Goal: Task Accomplishment & Management: Use online tool/utility

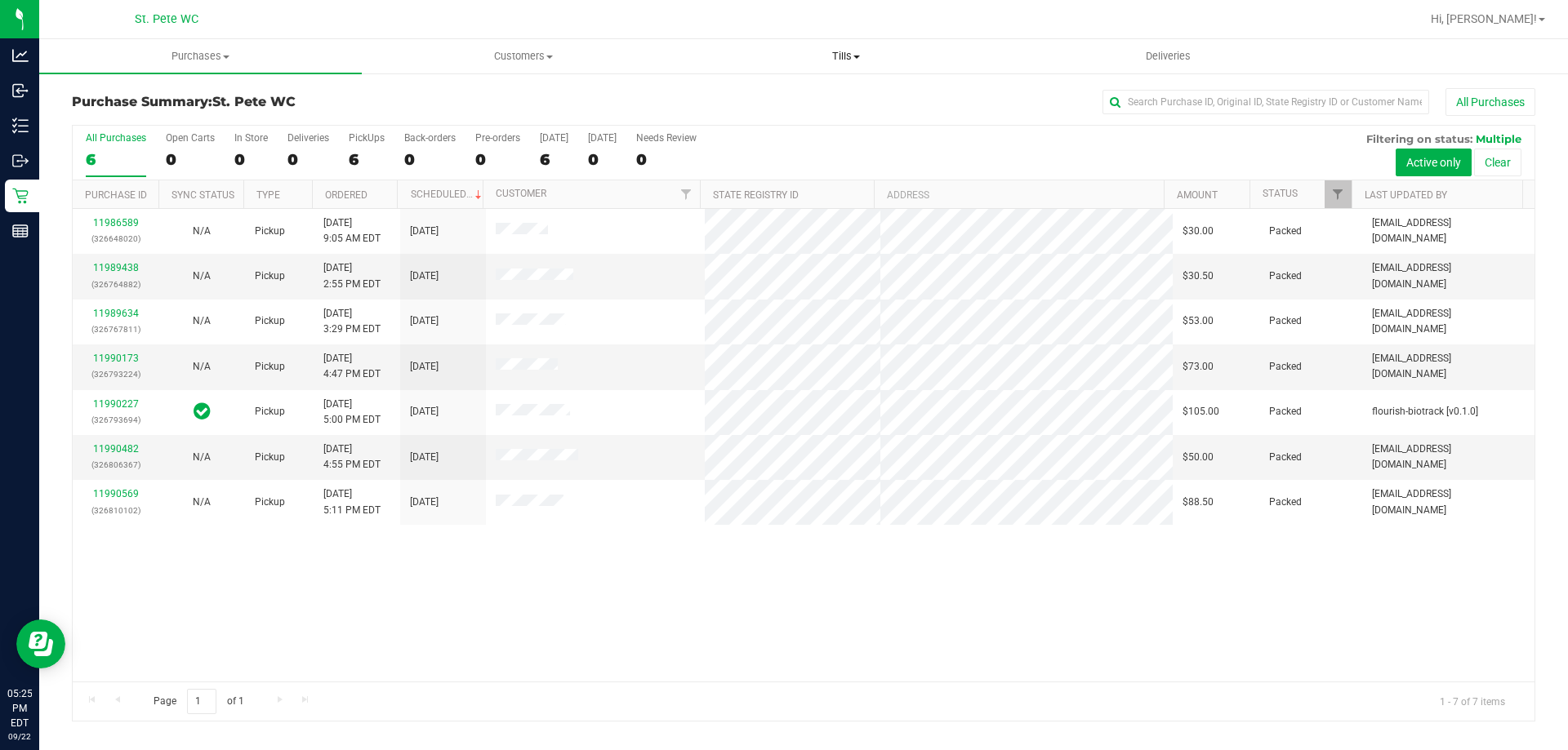
click at [841, 49] on span "Tills" at bounding box center [846, 56] width 321 height 14
click at [765, 96] on span "Manage tills" at bounding box center [740, 98] width 110 height 14
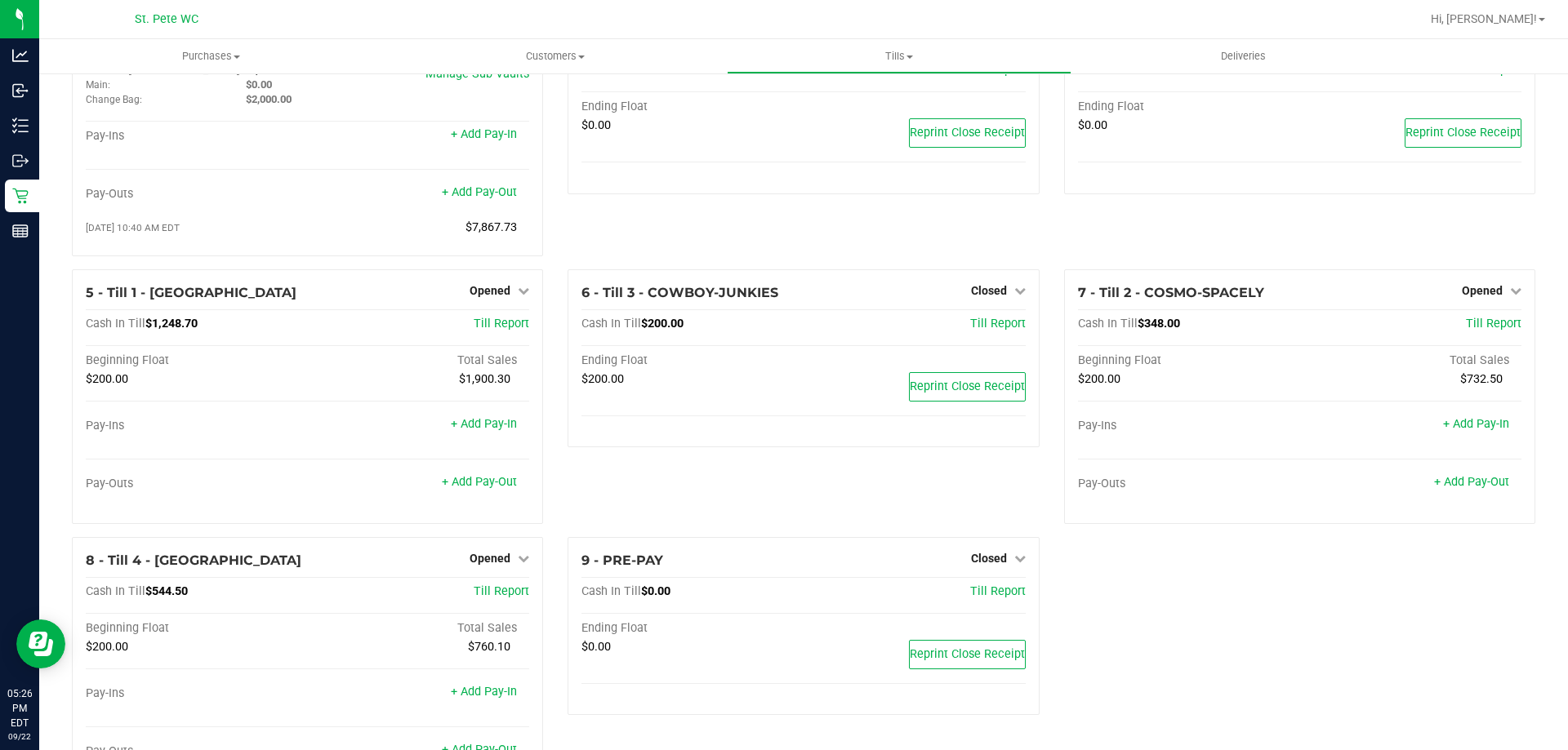
scroll to position [146, 0]
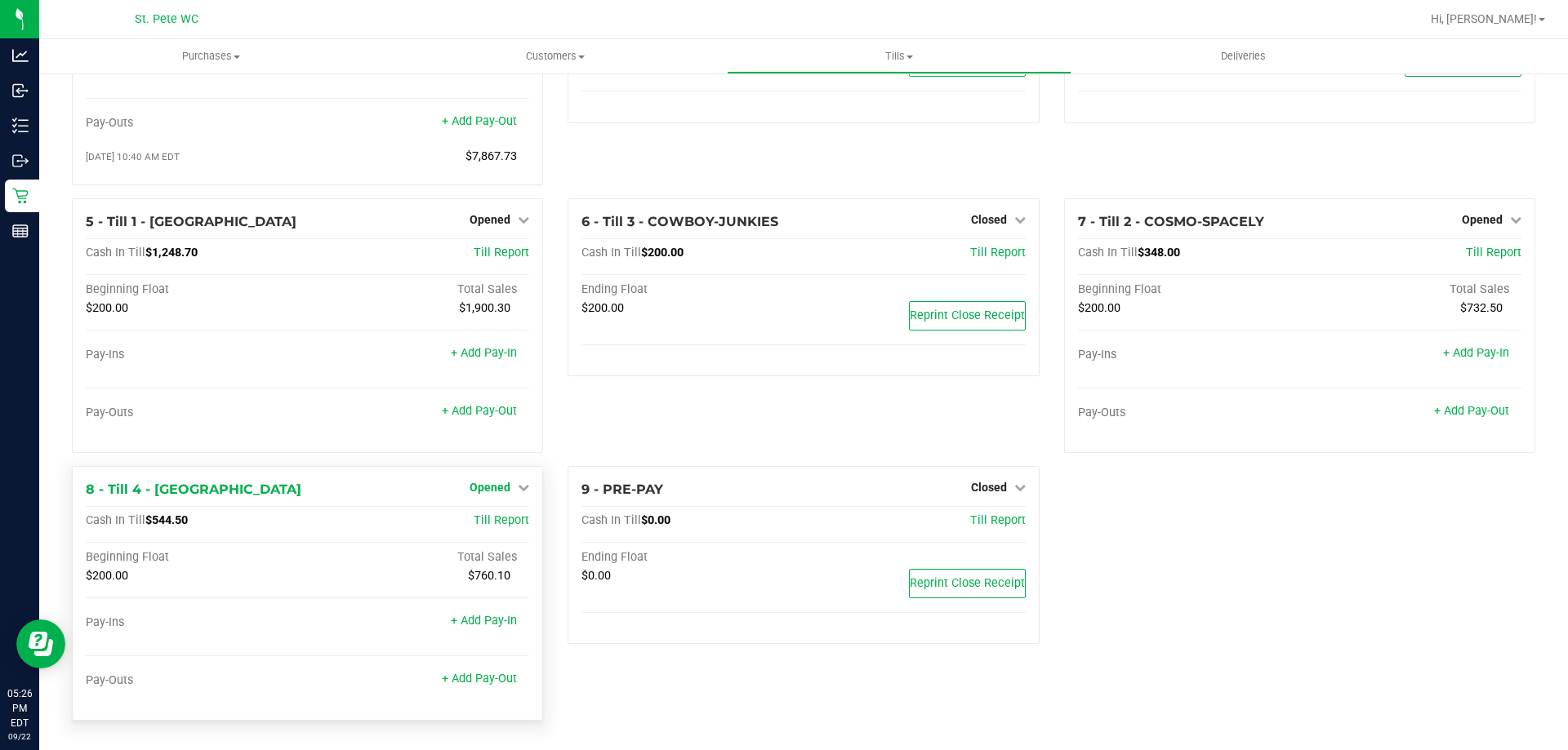
click at [478, 489] on span "Opened" at bounding box center [490, 488] width 41 height 13
click at [500, 513] on div "Close Till" at bounding box center [492, 521] width 121 height 20
click at [499, 518] on link "Close Till" at bounding box center [493, 521] width 44 height 13
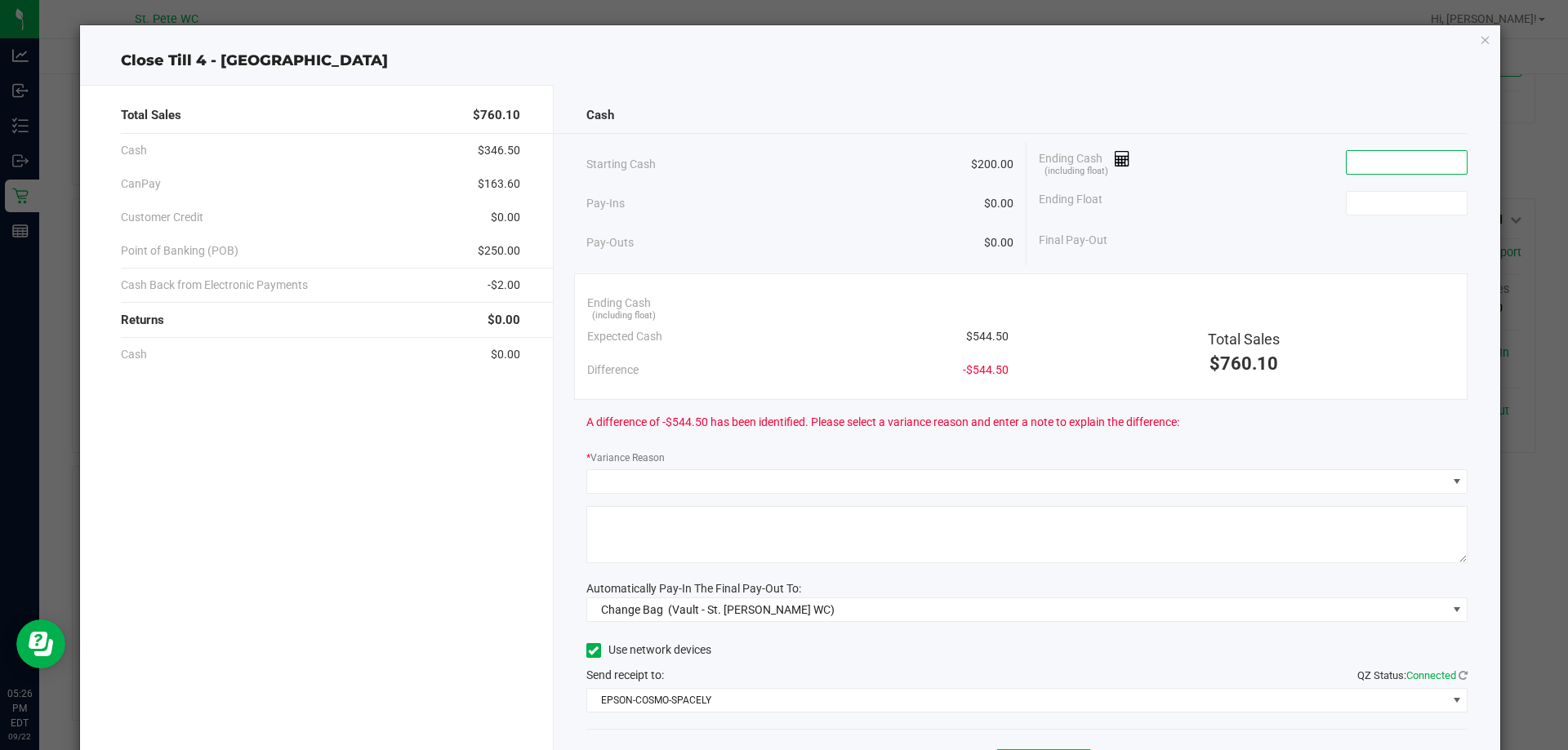
click at [1375, 153] on input at bounding box center [1406, 163] width 120 height 23
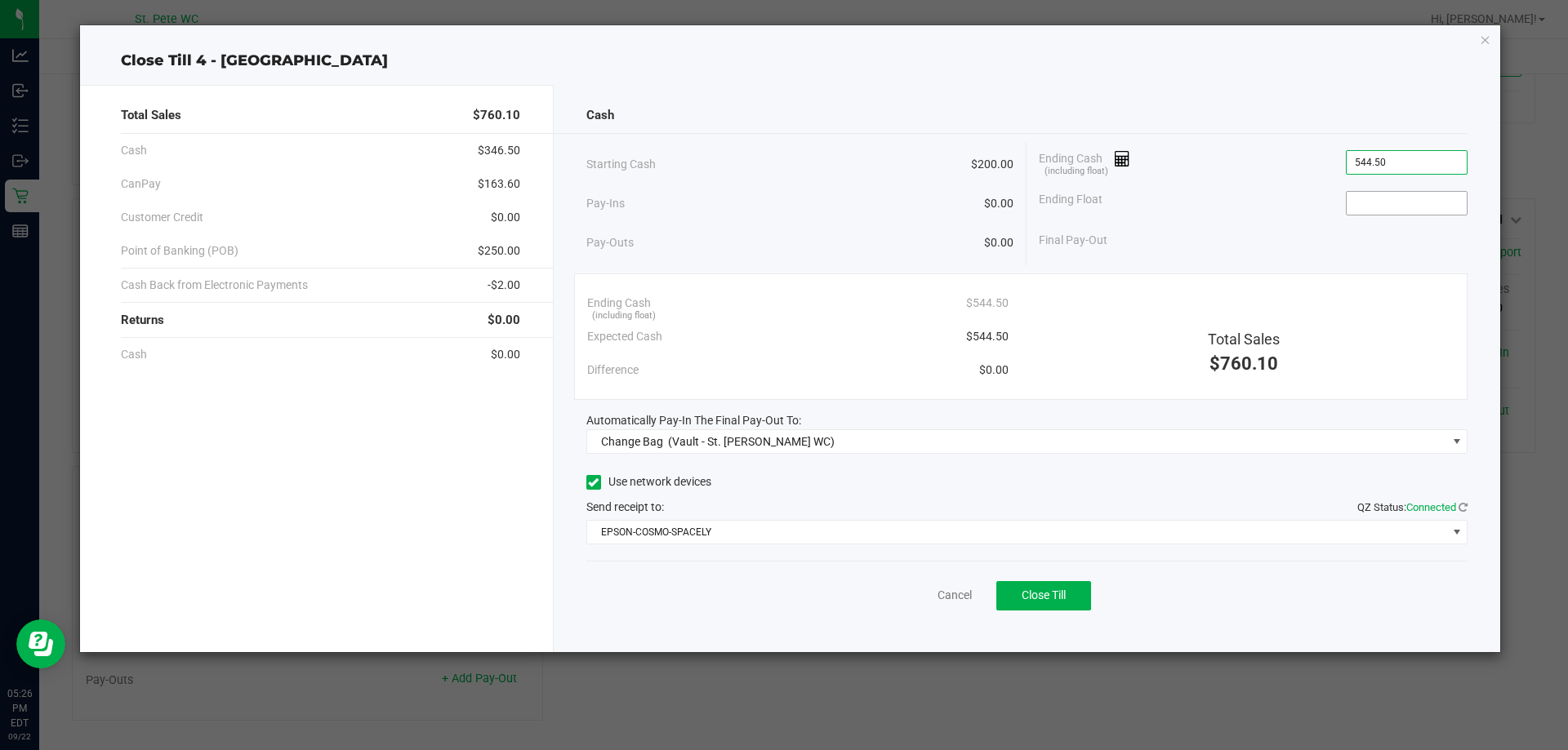
type input "$544.50"
click at [1375, 194] on input at bounding box center [1406, 203] width 120 height 23
type input "$200.00"
drag, startPoint x: 1260, startPoint y: 231, endPoint x: 1251, endPoint y: 233, distance: 9.2
click at [1259, 231] on div "Final Pay-Out $344.50" at bounding box center [1253, 240] width 429 height 33
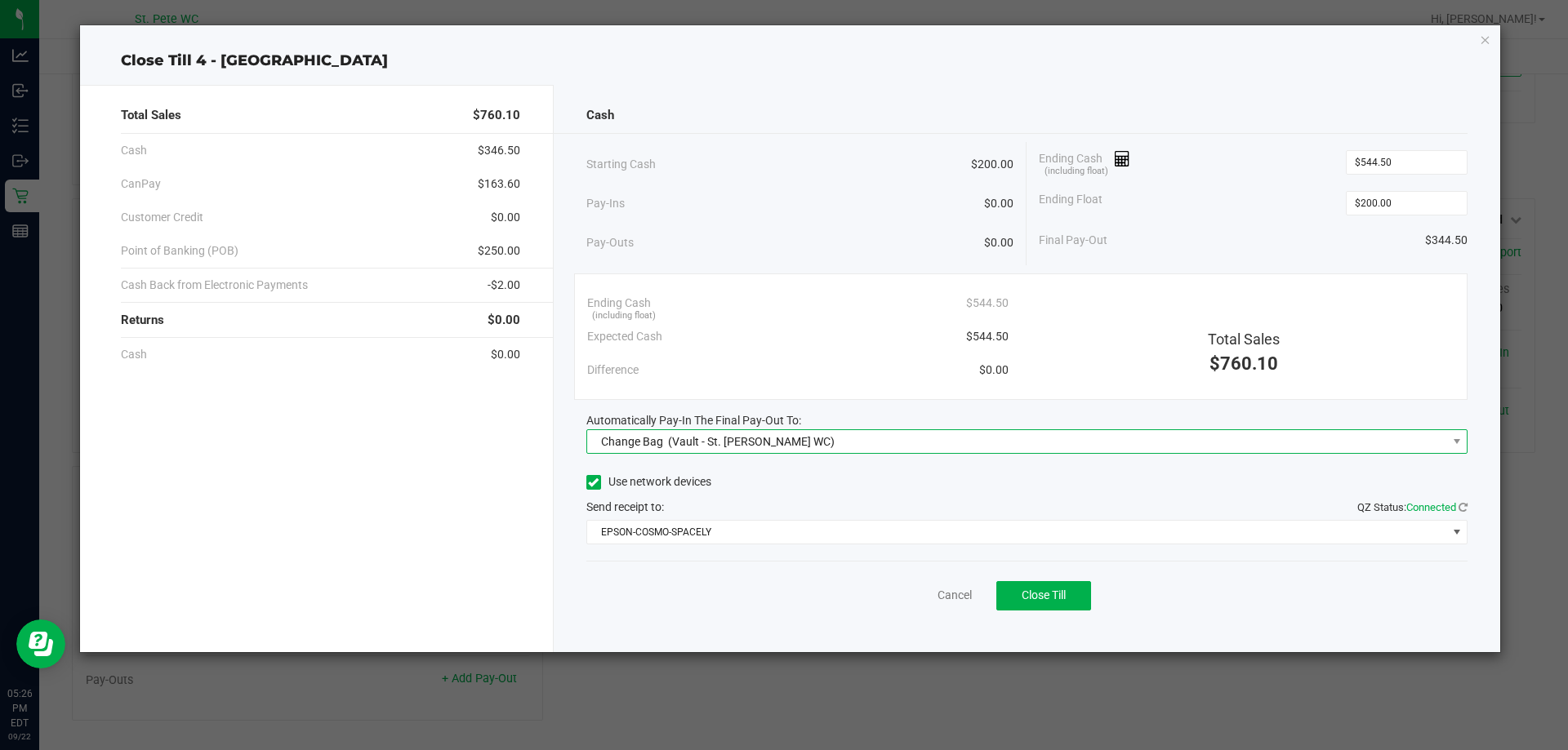
click at [681, 443] on span "(Vault - St. [PERSON_NAME] WC)" at bounding box center [751, 442] width 166 height 13
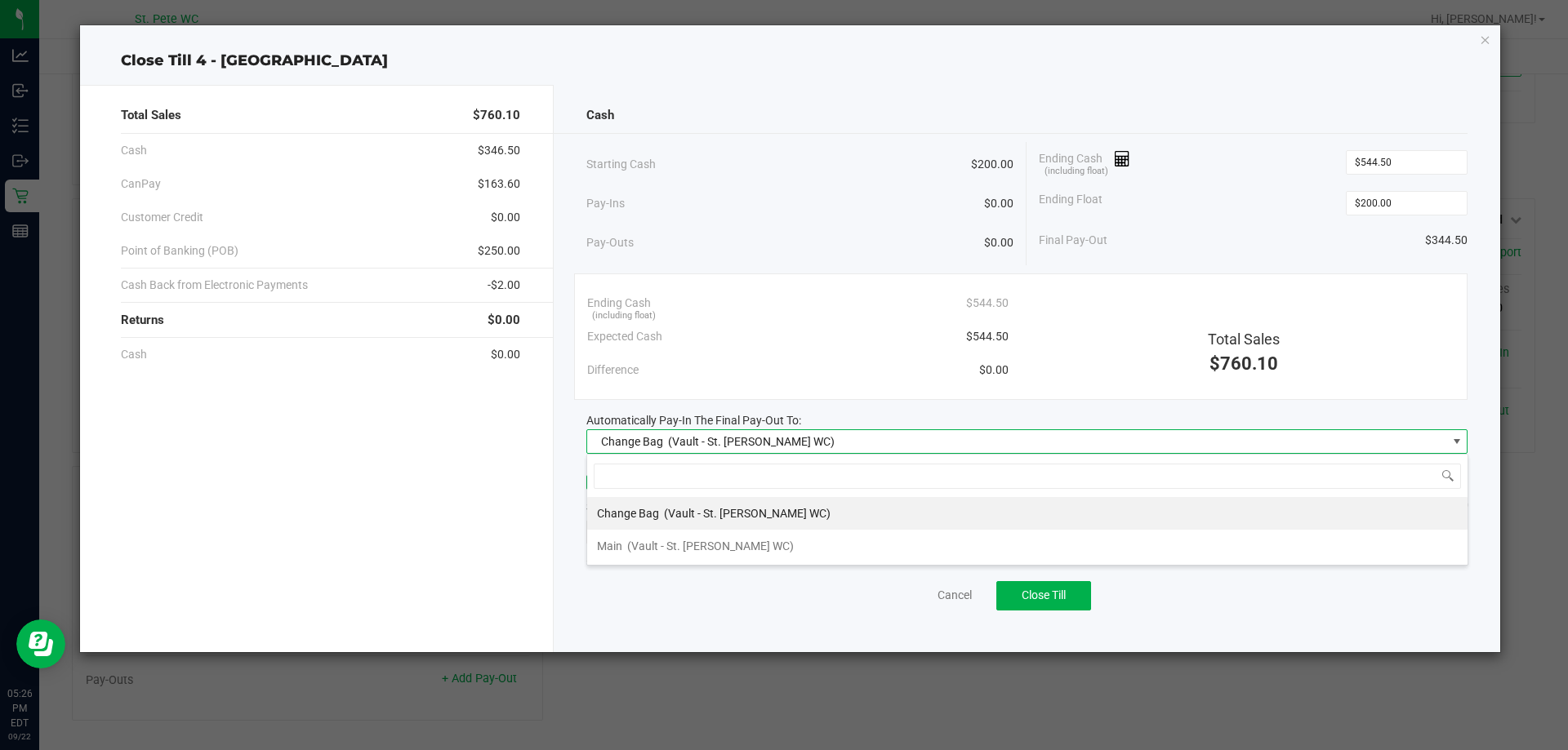
scroll to position [25, 881]
click at [688, 531] on div "Main (Vault - St. [PERSON_NAME] WC)" at bounding box center [695, 546] width 197 height 29
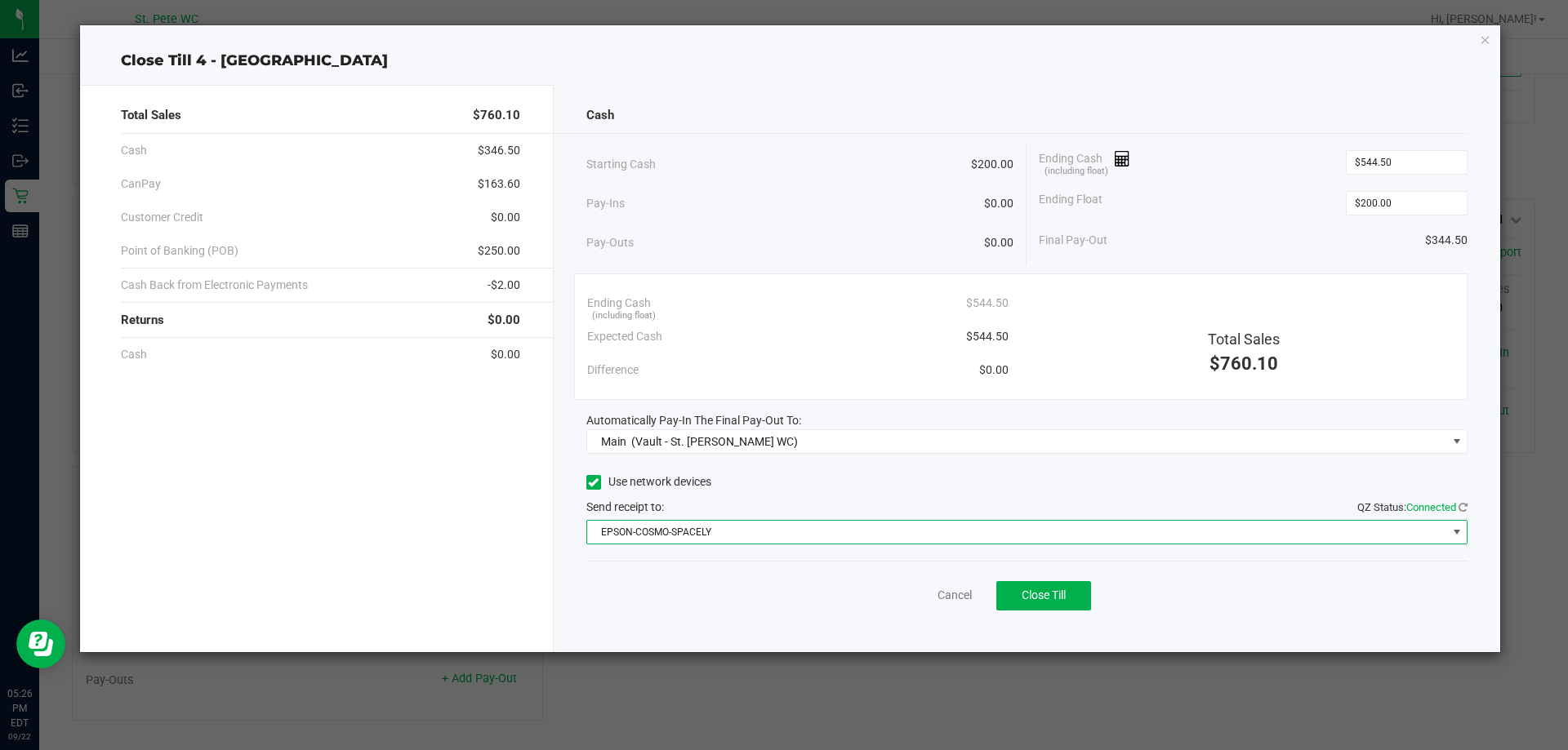
click at [688, 526] on span "EPSON-COSMO-SPACELY" at bounding box center [1017, 532] width 860 height 23
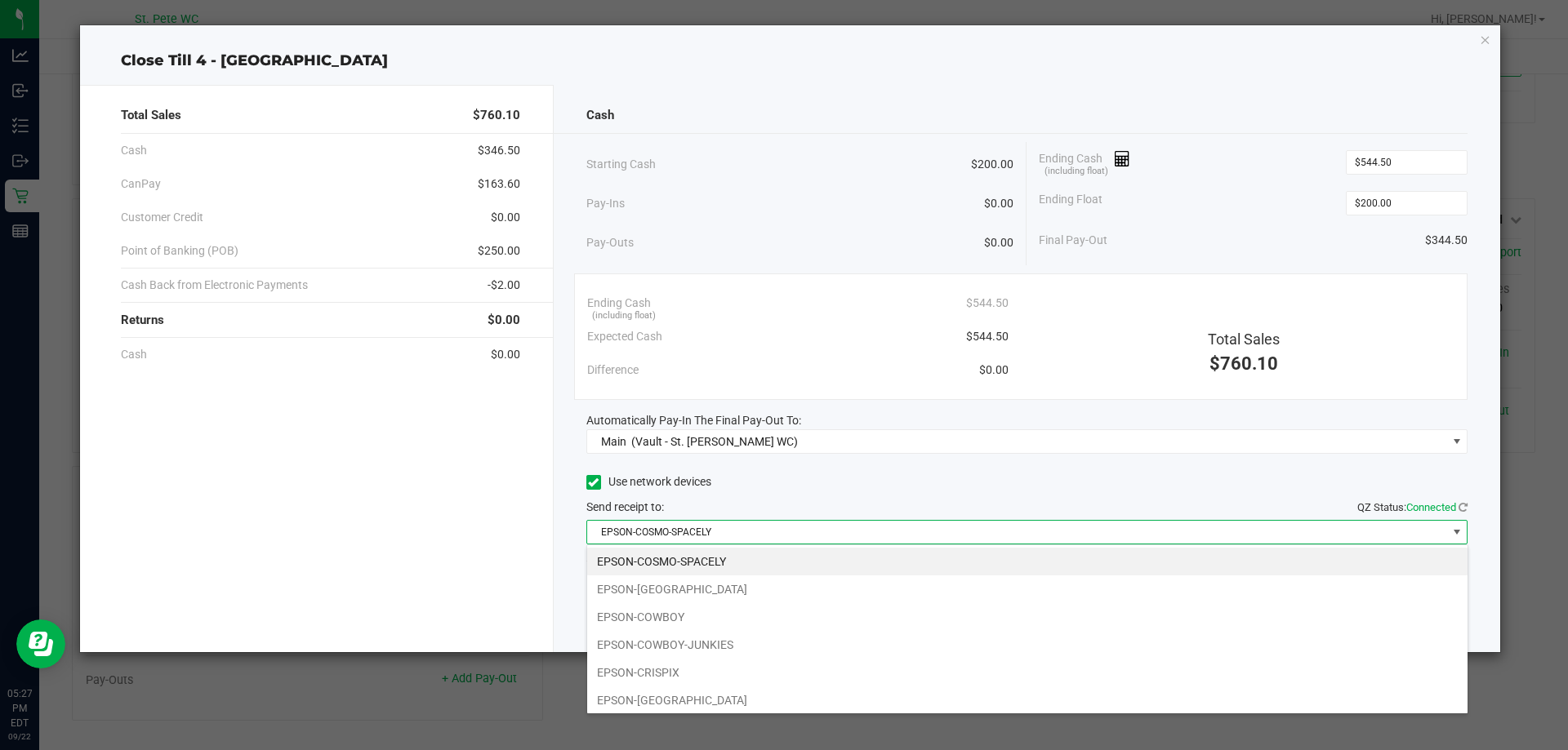
click at [716, 659] on li "EPSON-CRISPIX" at bounding box center [1028, 672] width 881 height 28
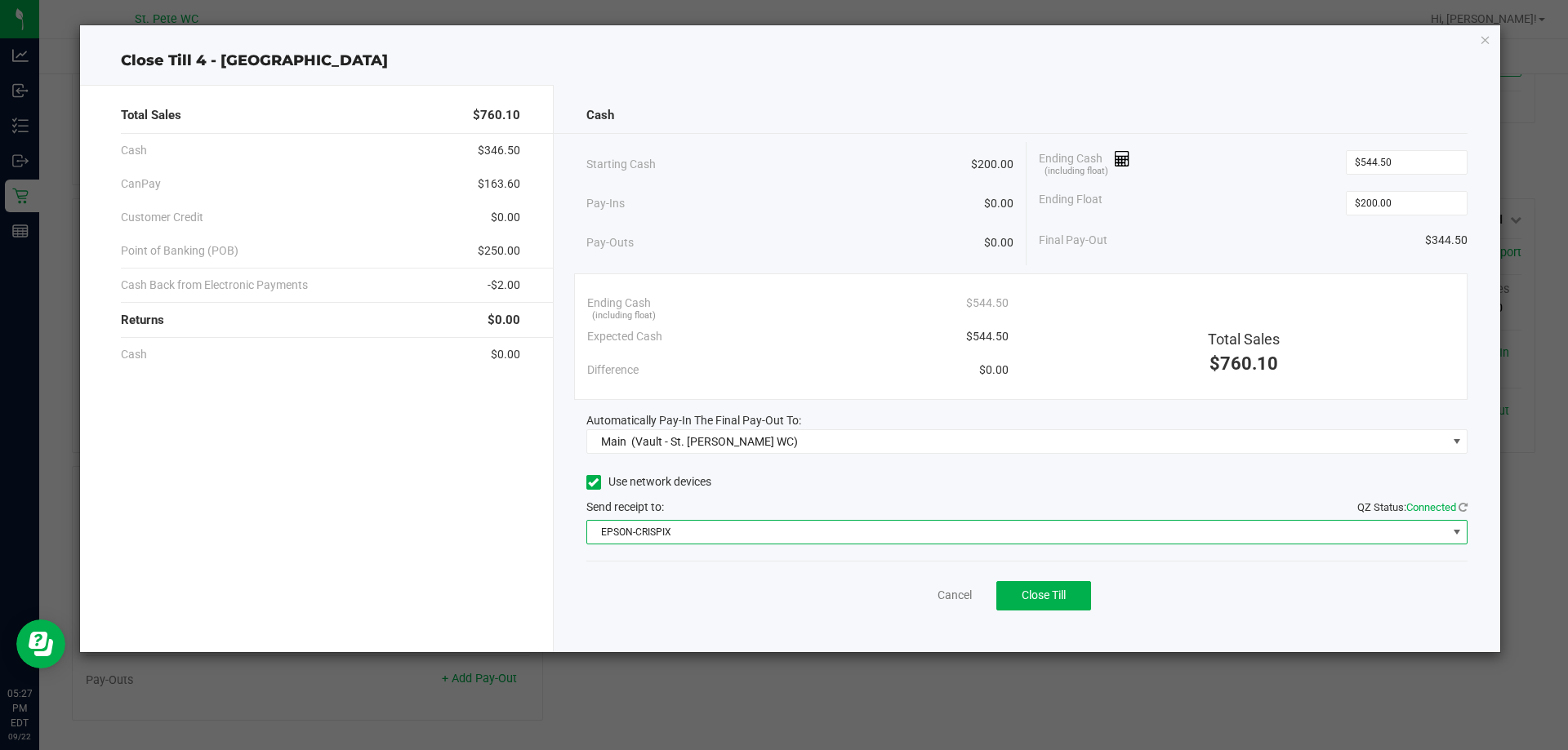
click at [764, 481] on div "Use network devices" at bounding box center [1028, 483] width 882 height 25
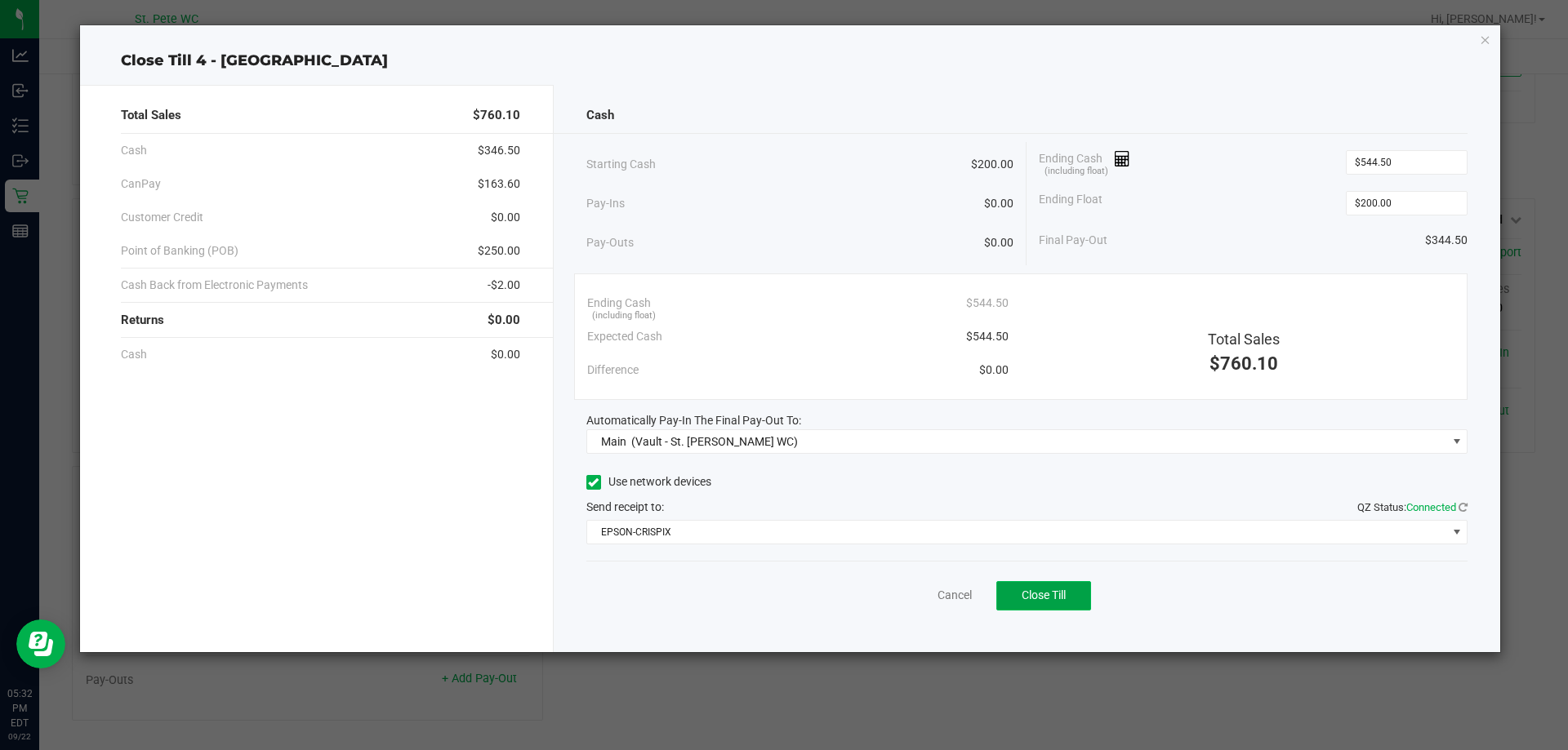
drag, startPoint x: 1052, startPoint y: 599, endPoint x: 1062, endPoint y: 590, distance: 13.5
click at [1055, 596] on span "Close Till" at bounding box center [1044, 595] width 44 height 13
click at [912, 593] on link "Dismiss" at bounding box center [919, 596] width 39 height 17
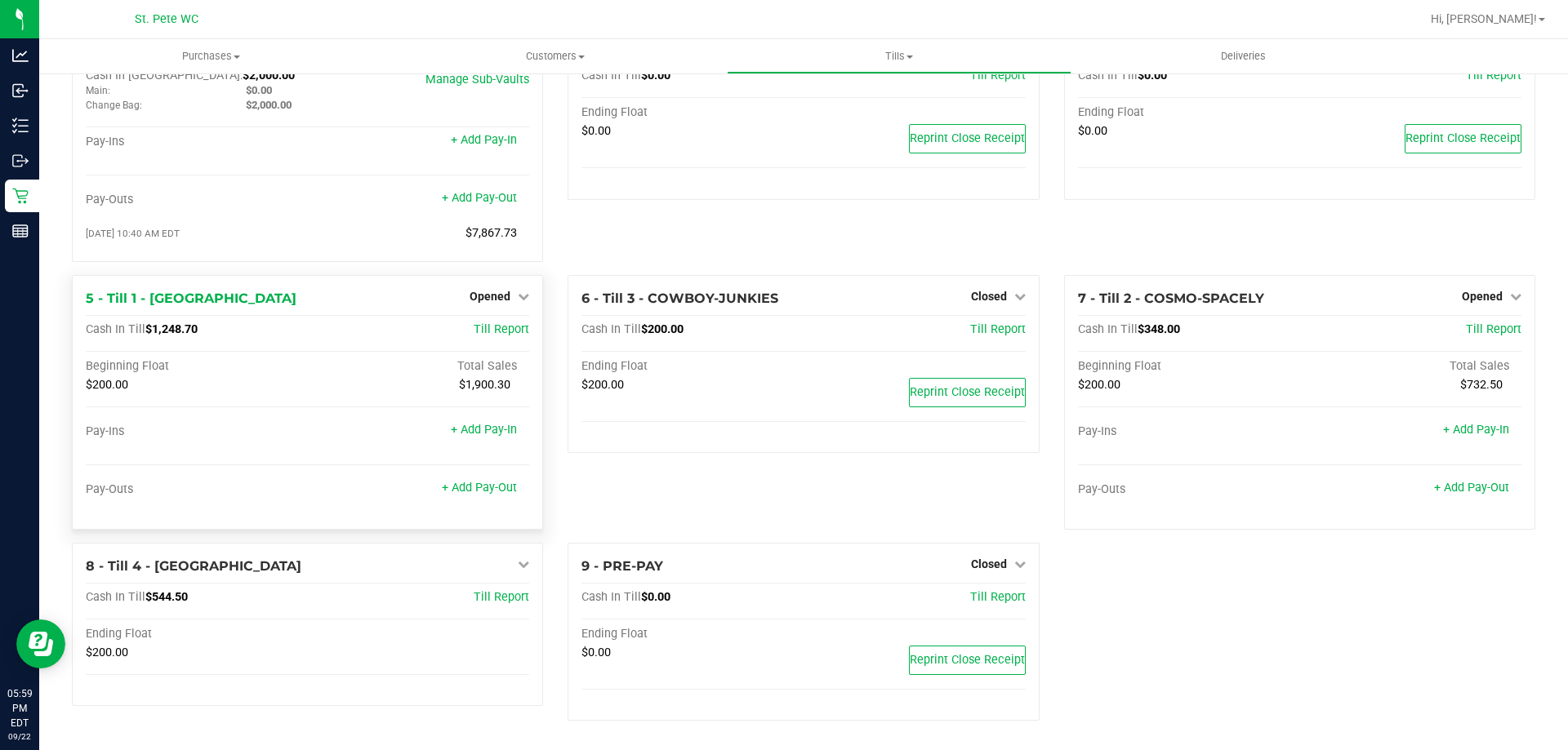
scroll to position [69, 0]
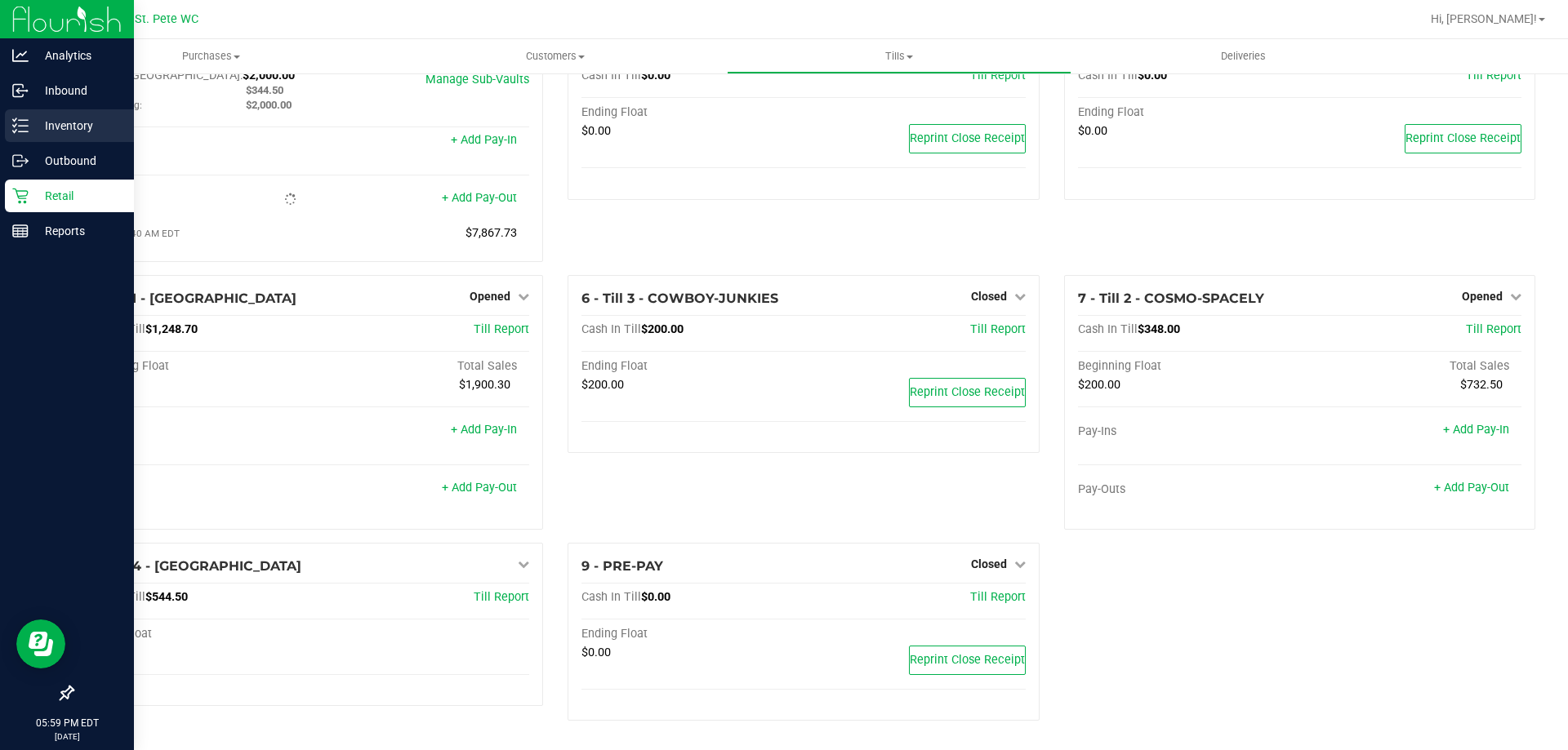
click at [31, 128] on p "Inventory" at bounding box center [77, 125] width 98 height 20
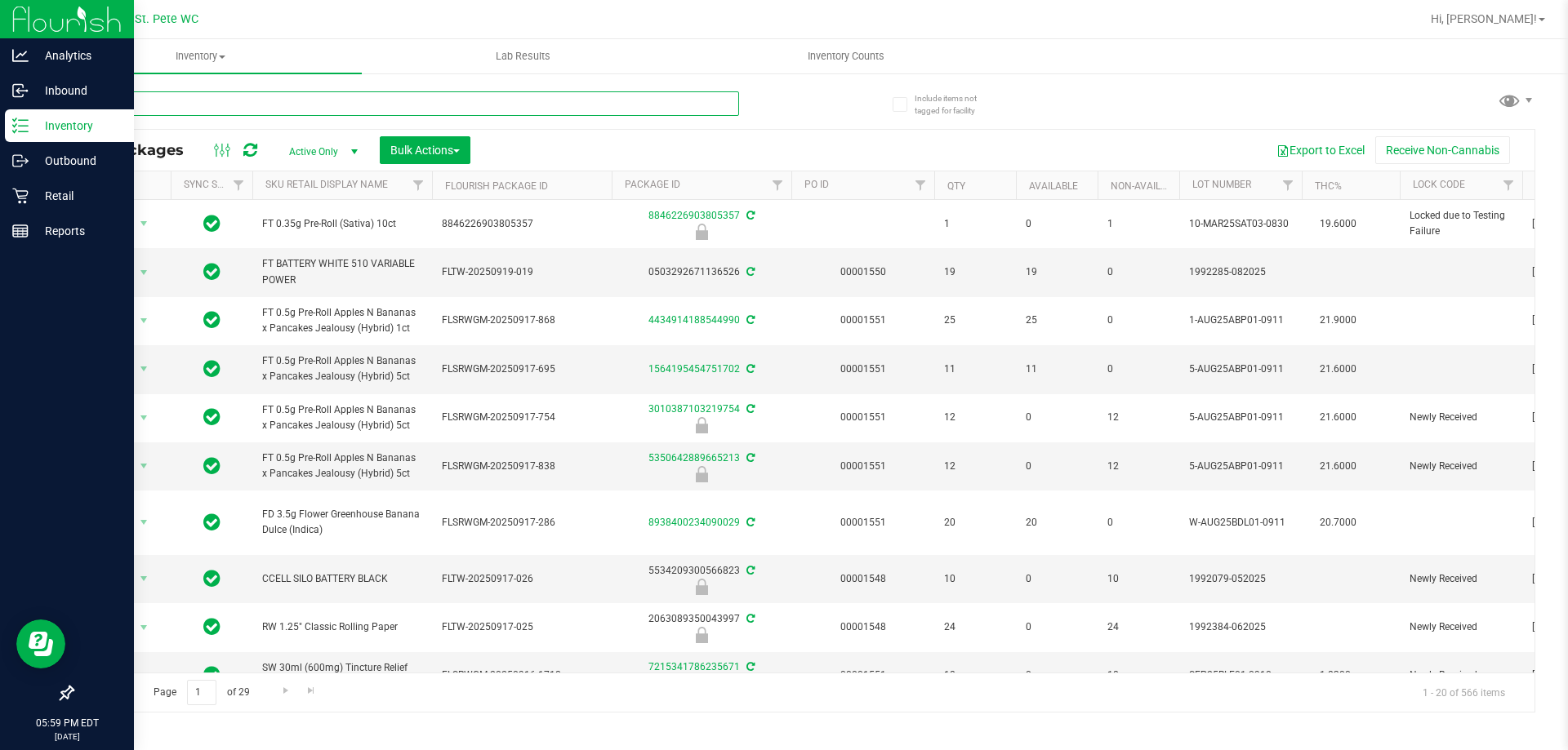
click at [214, 100] on input "text" at bounding box center [406, 104] width 668 height 25
type input "var"
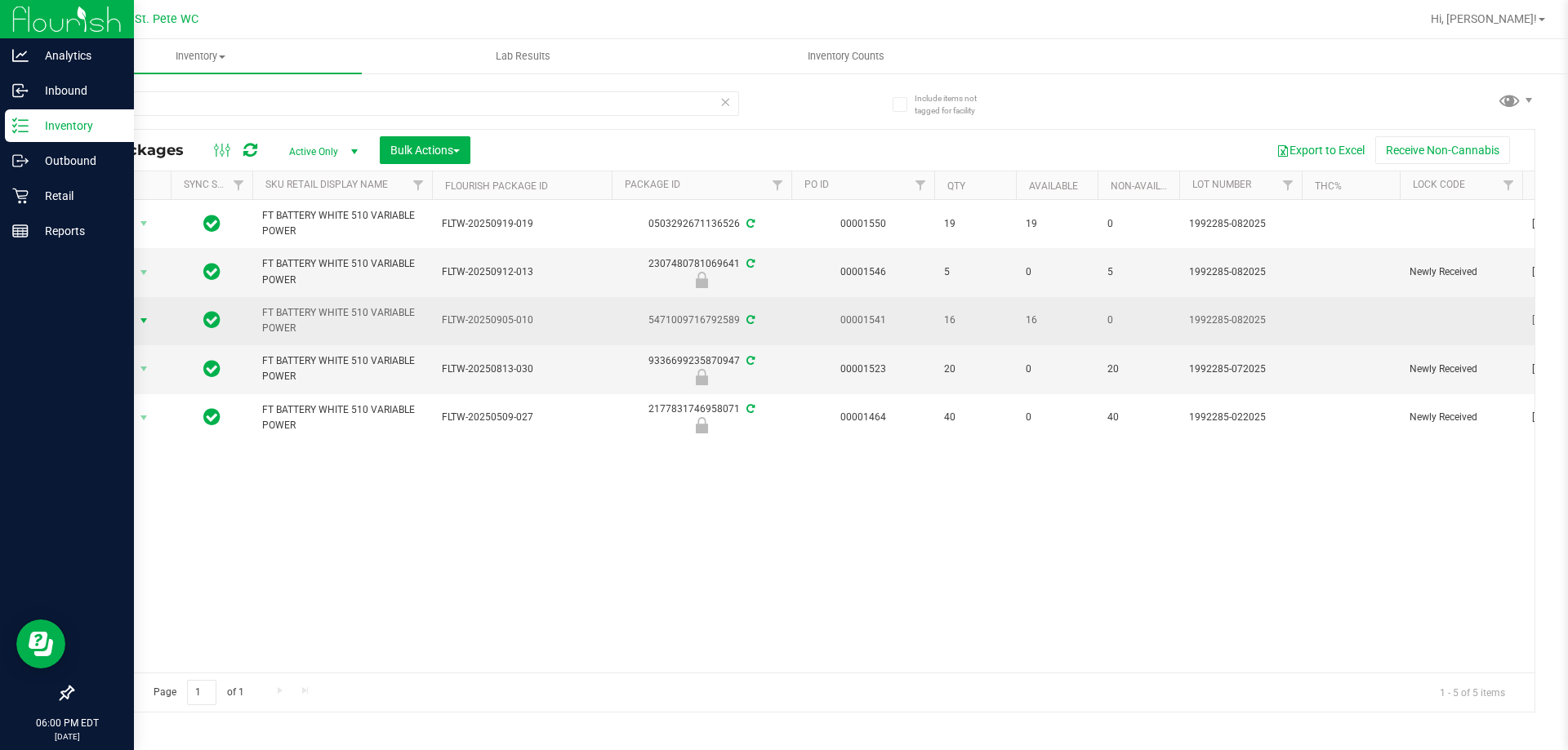
click at [124, 319] on span "Action" at bounding box center [111, 321] width 44 height 23
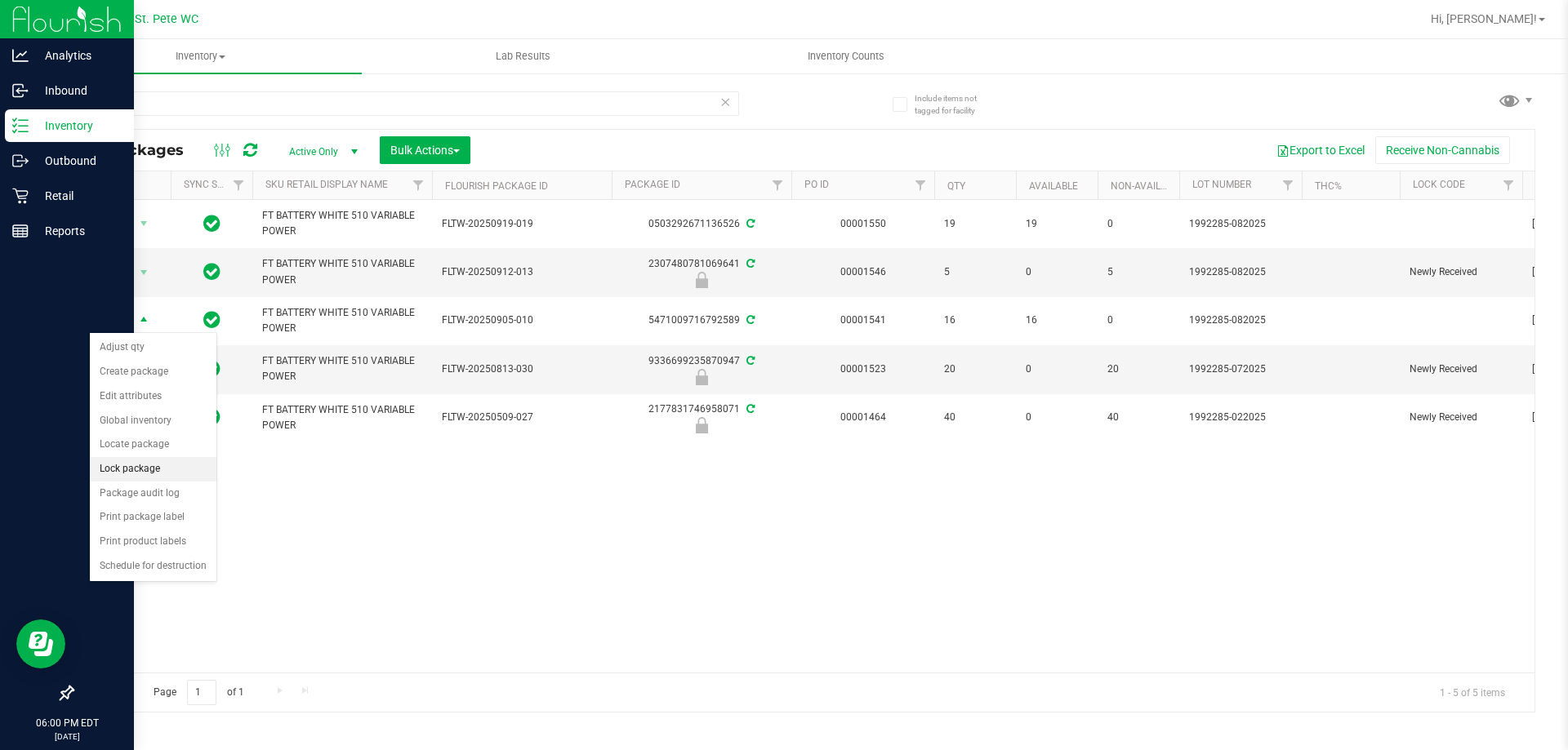
click at [139, 466] on li "Lock package" at bounding box center [152, 470] width 126 height 25
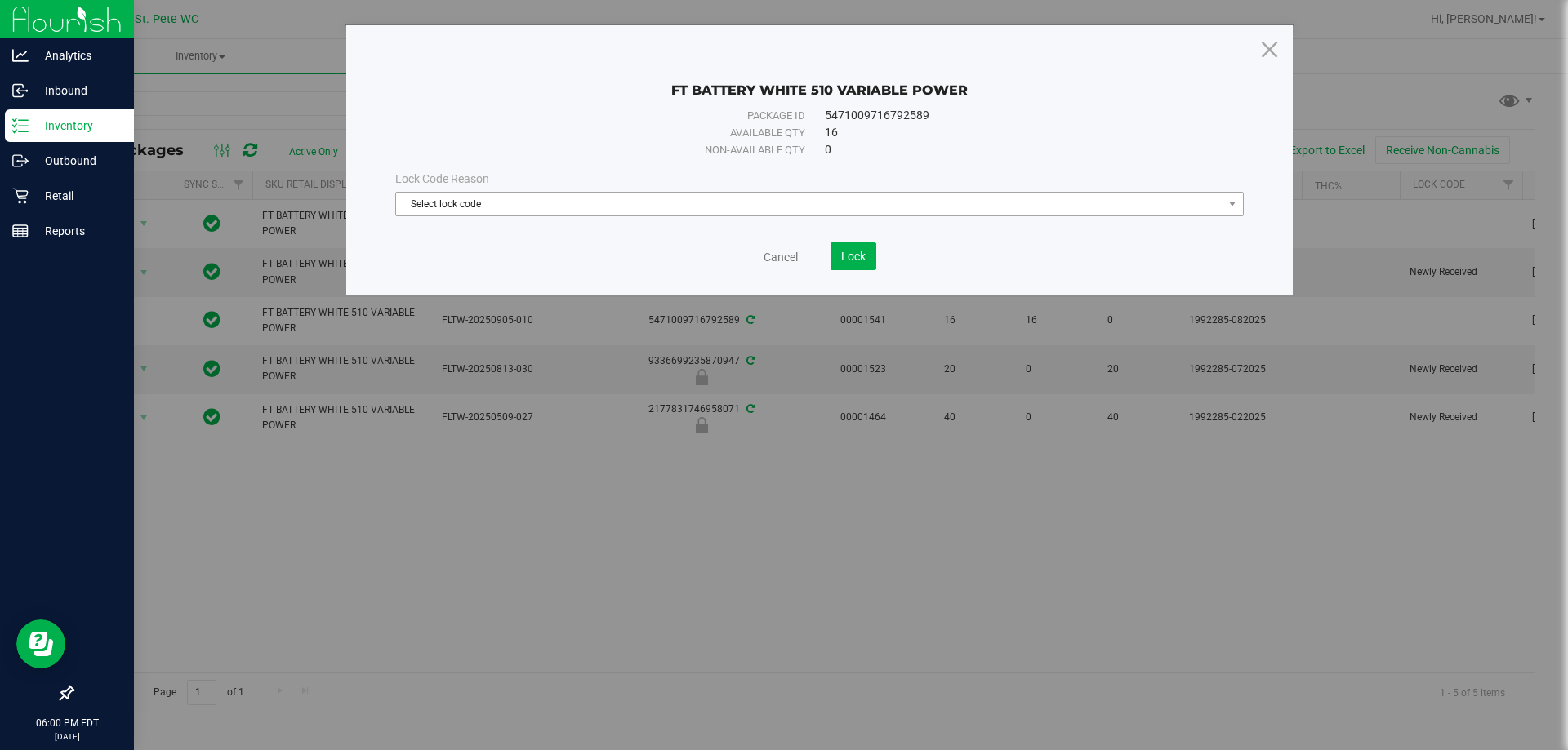
click at [467, 206] on span "Select lock code" at bounding box center [809, 204] width 826 height 23
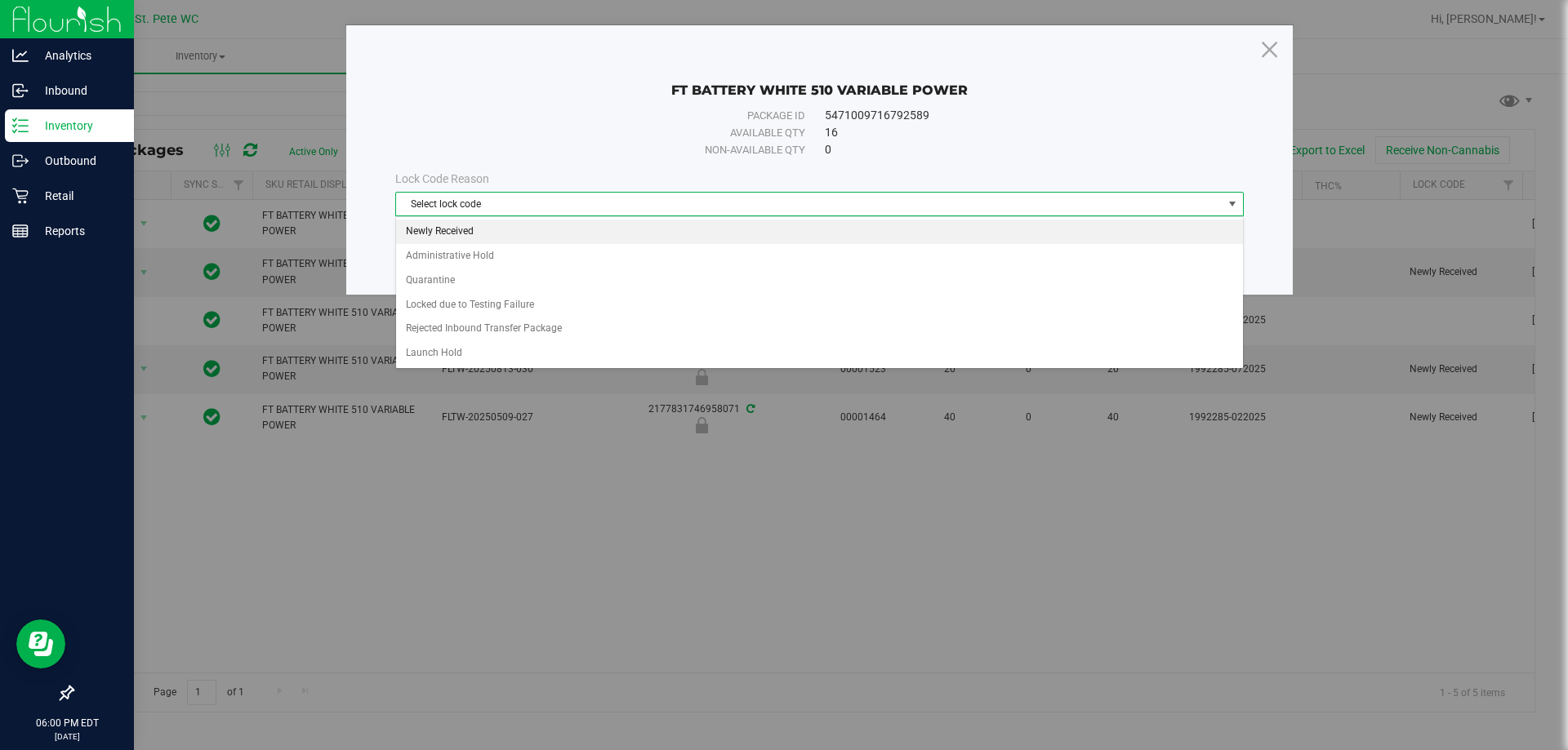
drag, startPoint x: 490, startPoint y: 228, endPoint x: 637, endPoint y: 240, distance: 147.5
click at [490, 228] on li "Newly Received" at bounding box center [820, 232] width 847 height 25
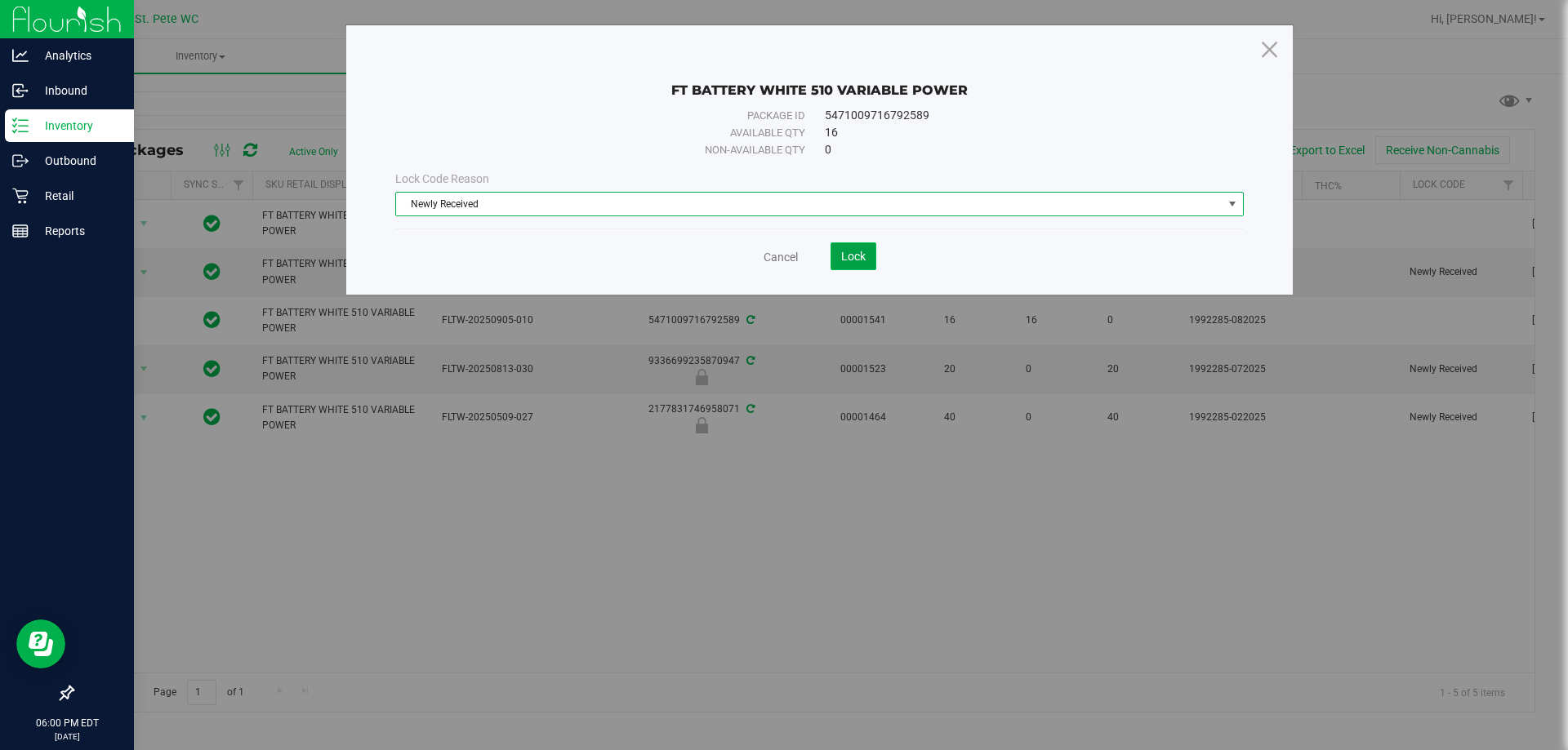
click at [837, 258] on button "Lock" at bounding box center [854, 256] width 46 height 28
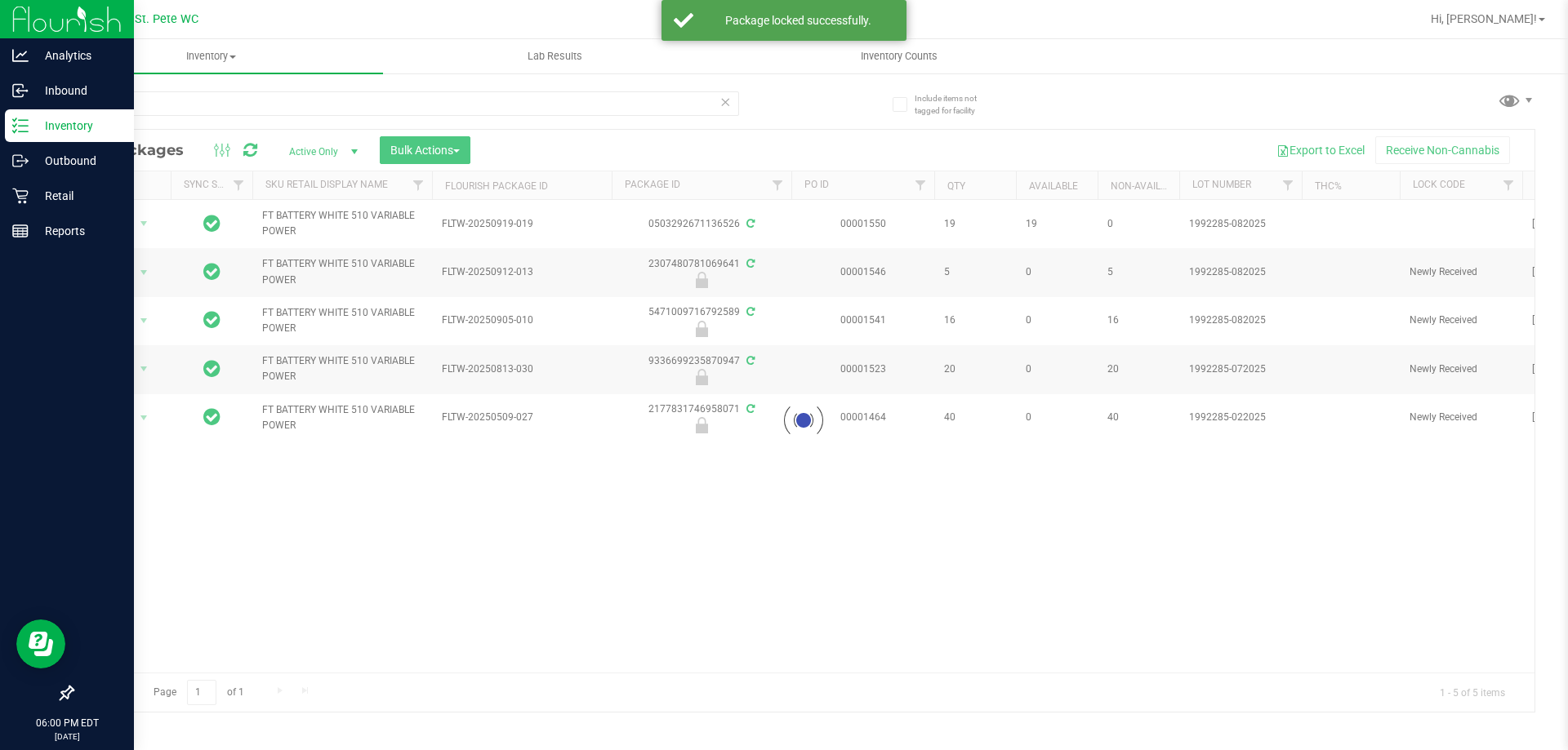
click at [133, 222] on div at bounding box center [803, 421] width 1462 height 582
click at [136, 221] on div at bounding box center [803, 421] width 1462 height 582
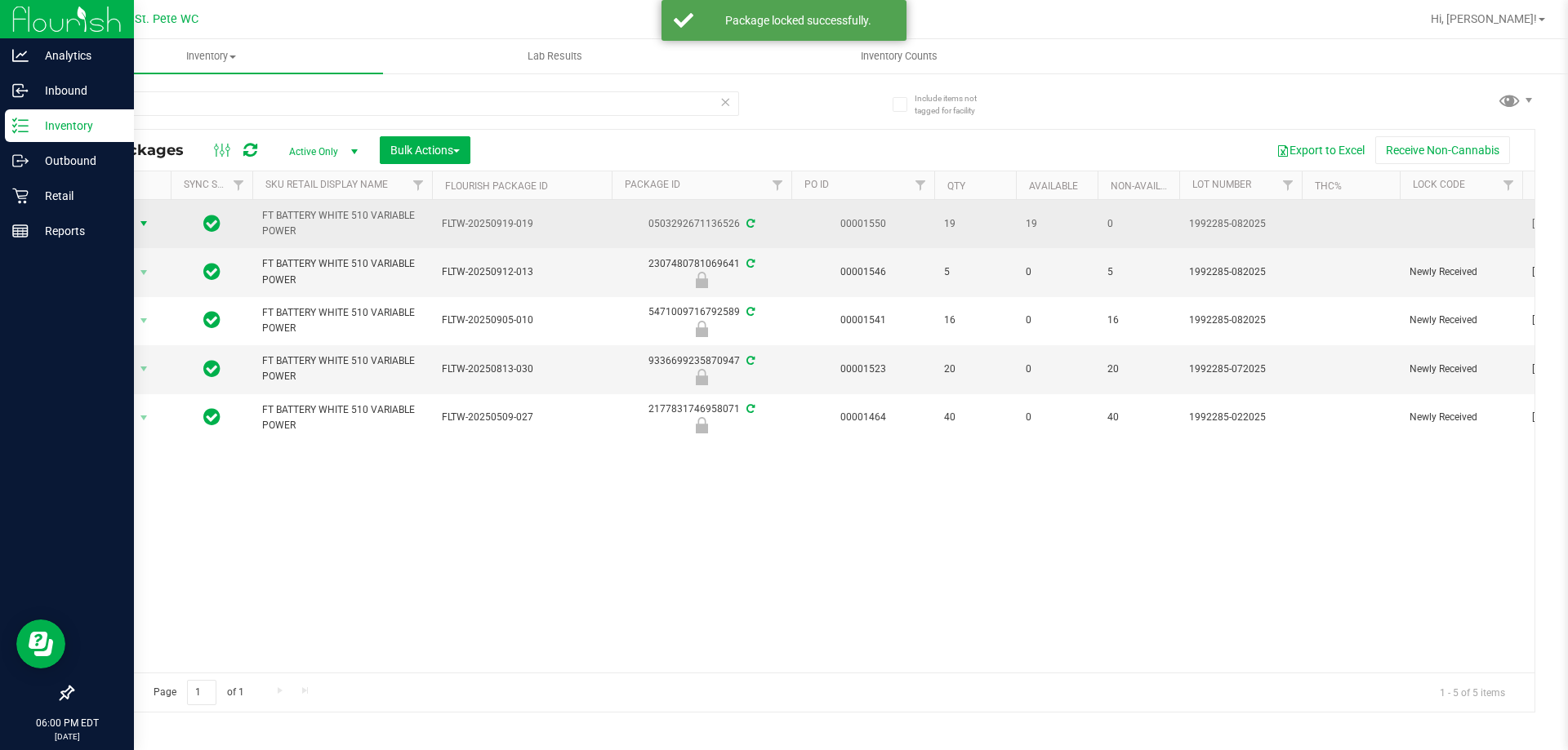
click at [132, 229] on span "Action" at bounding box center [111, 223] width 44 height 23
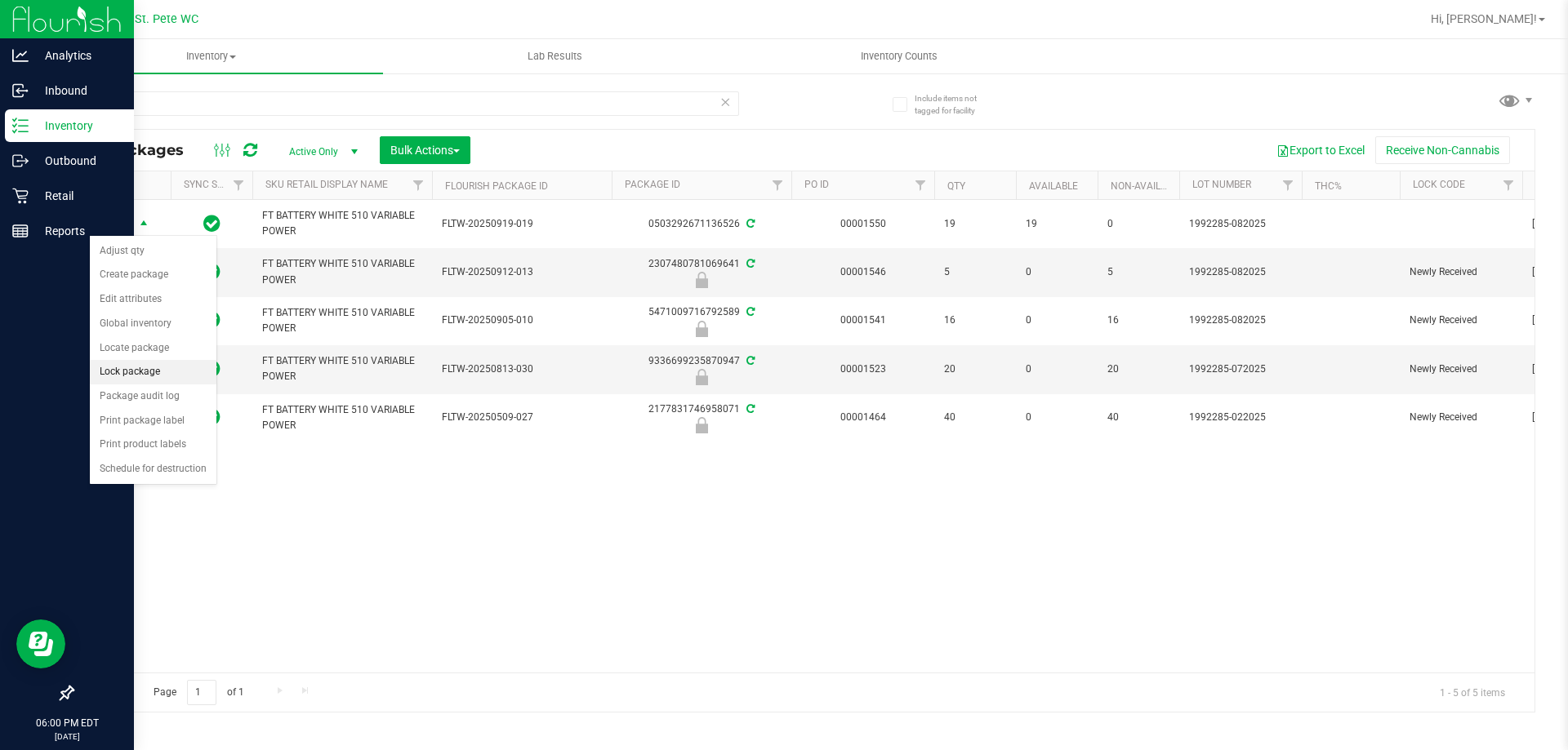
click at [156, 362] on li "Lock package" at bounding box center [152, 373] width 126 height 25
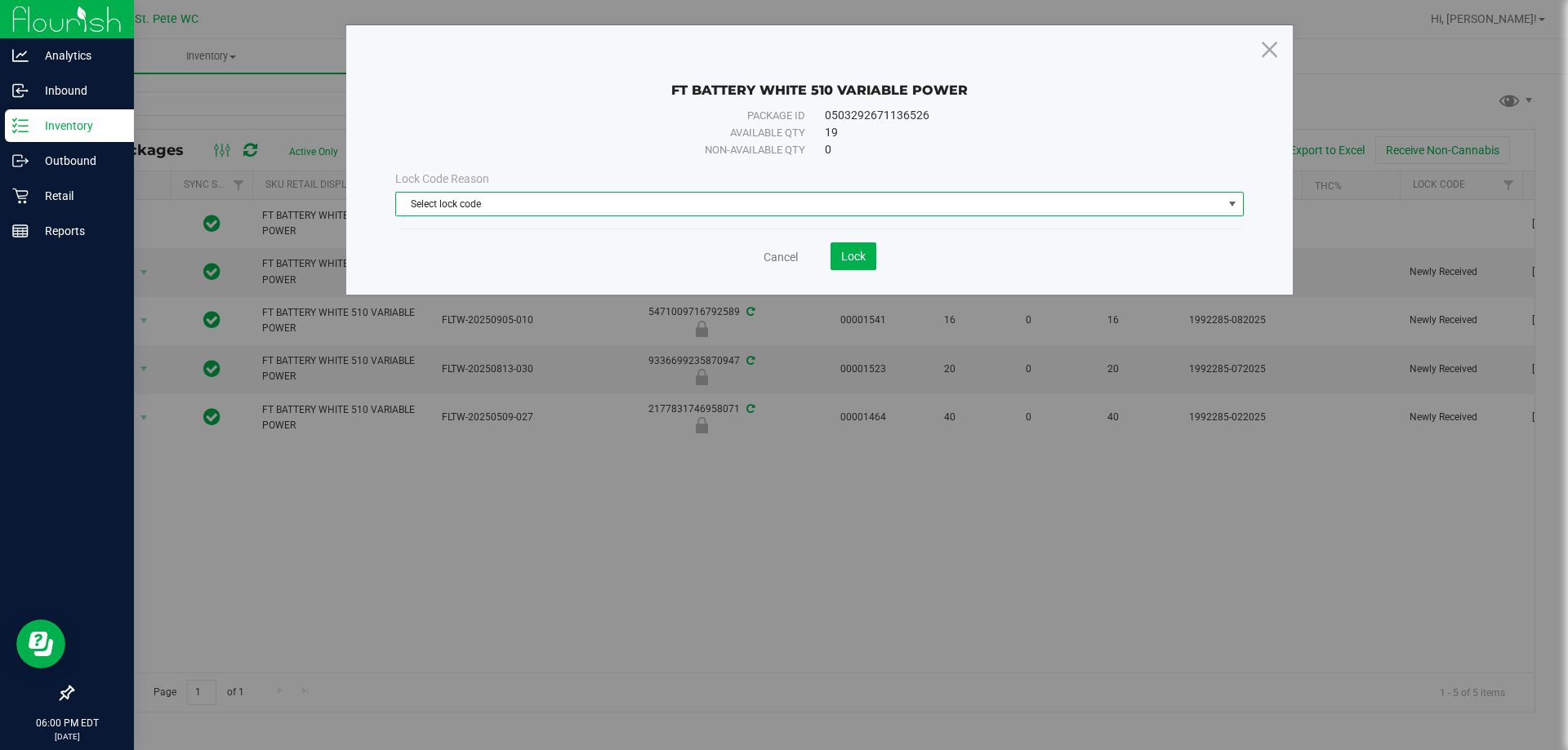
click at [610, 214] on span "Select lock code" at bounding box center [809, 204] width 826 height 23
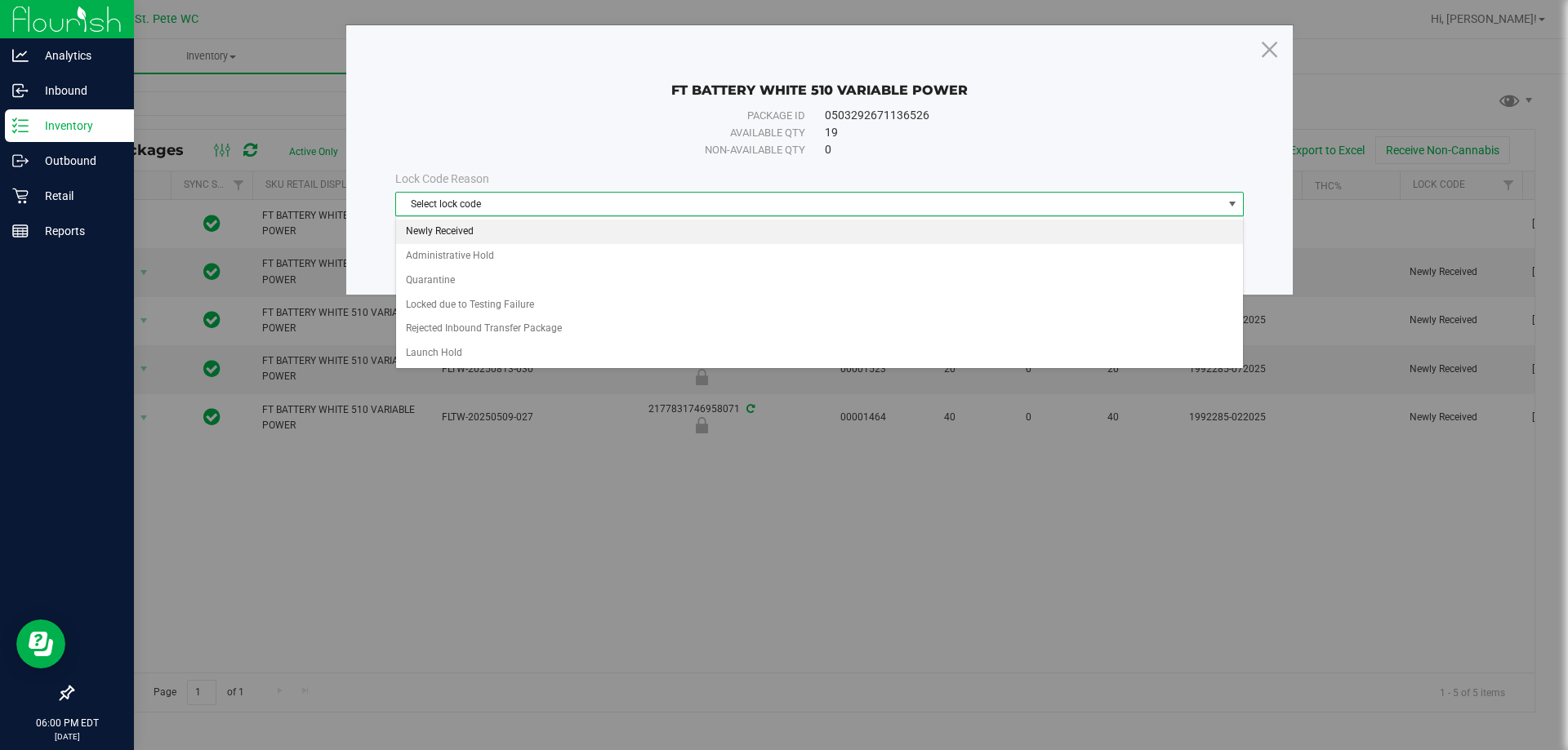
click at [601, 232] on li "Newly Received" at bounding box center [820, 232] width 847 height 25
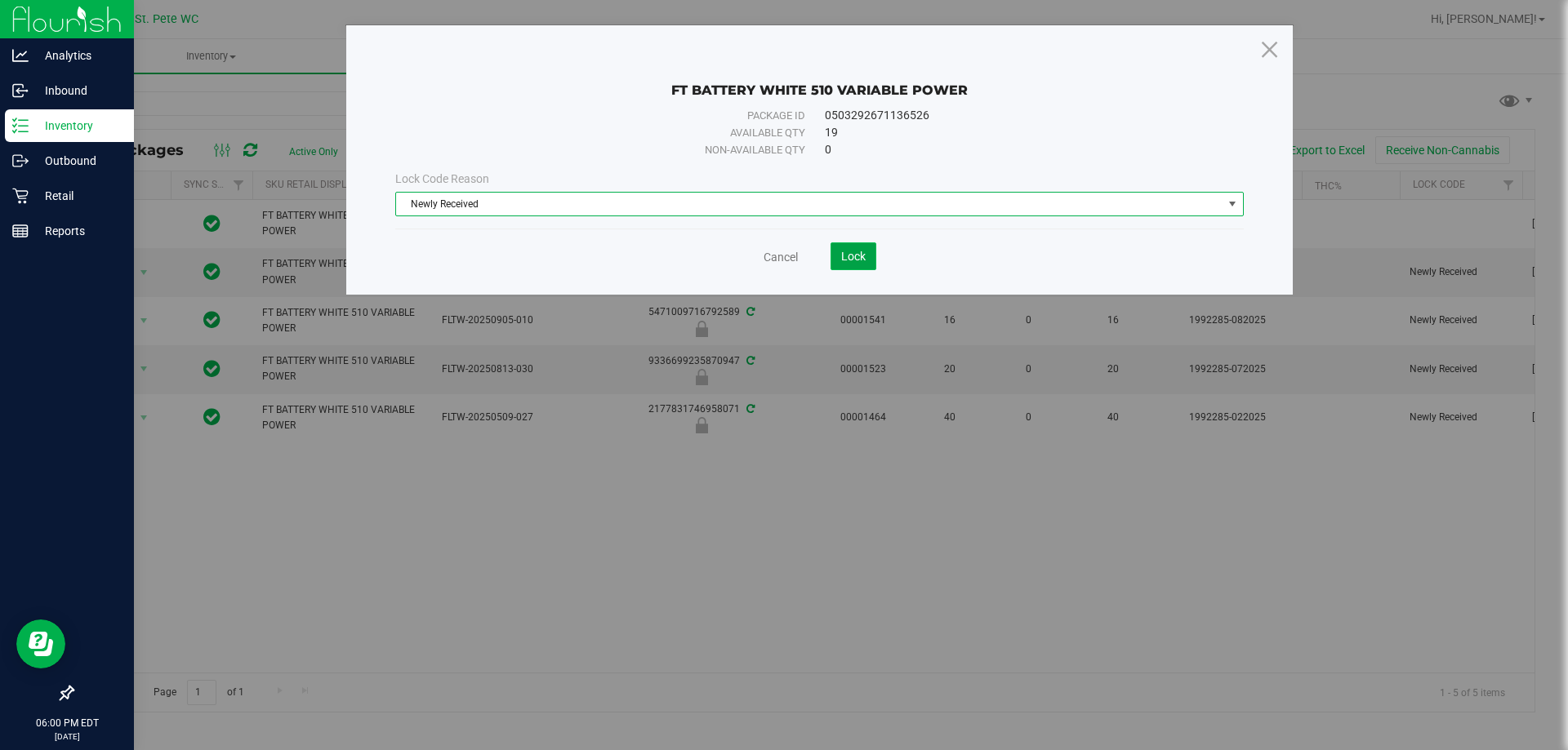
click at [855, 255] on span "Lock" at bounding box center [854, 257] width 25 height 13
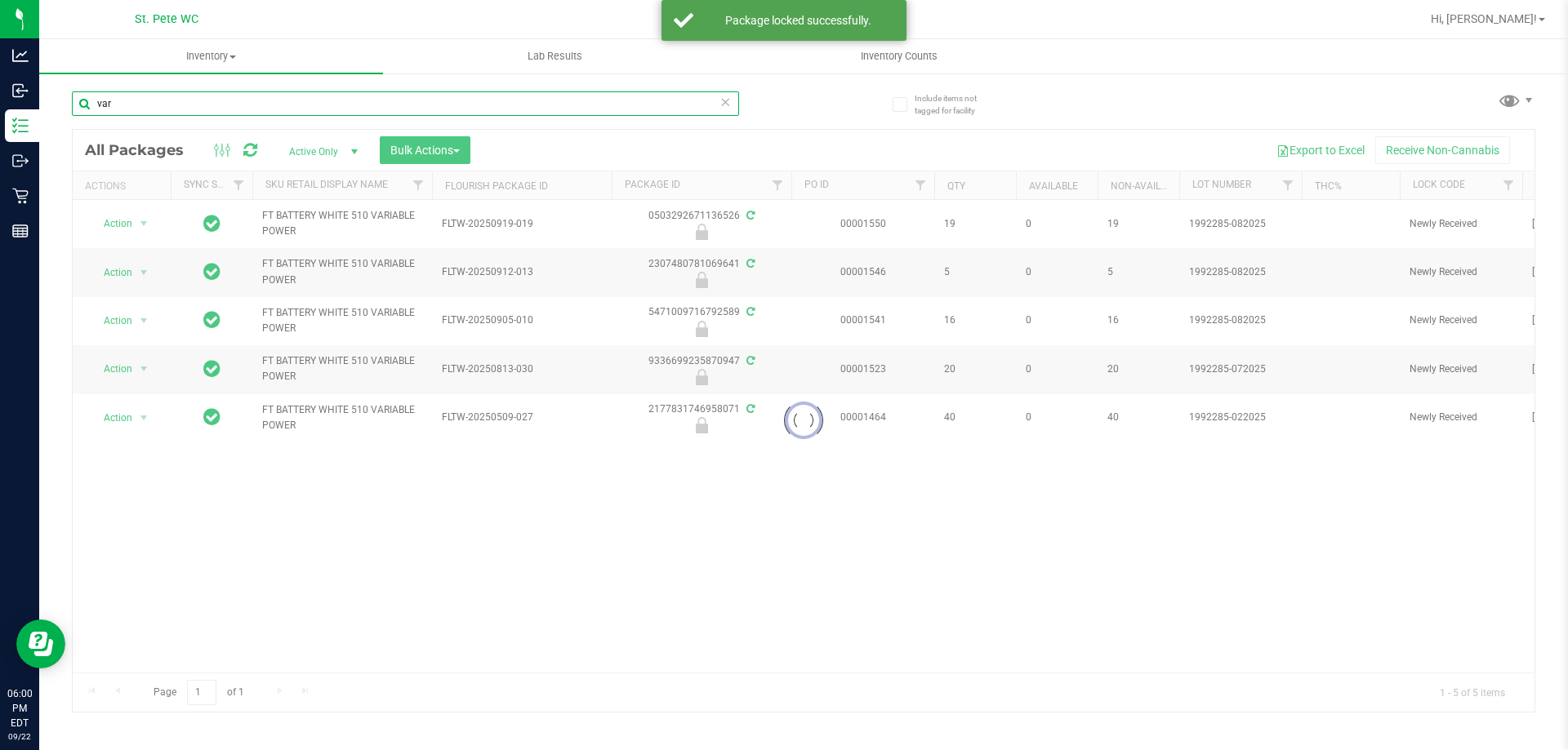
click at [339, 107] on input "var" at bounding box center [406, 104] width 668 height 25
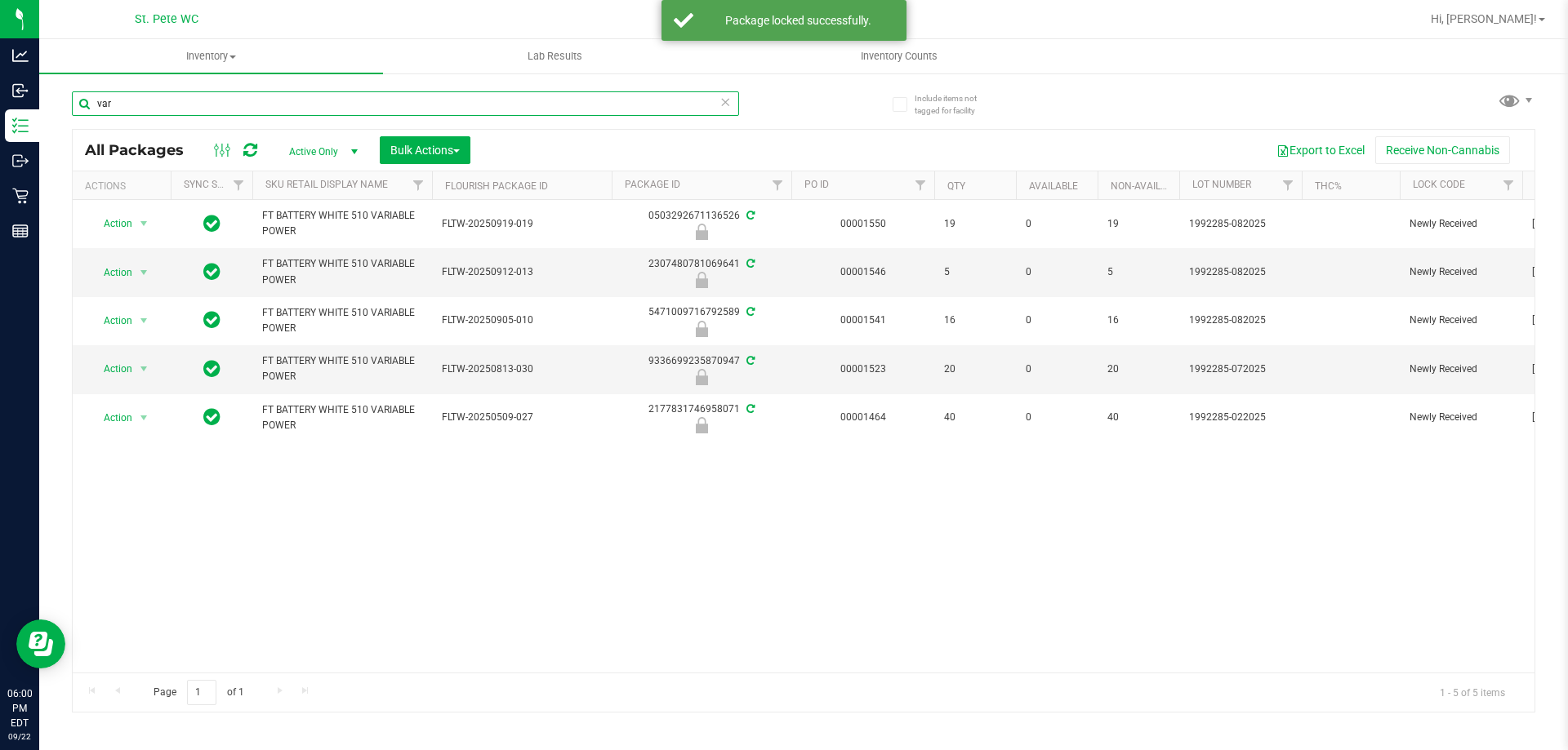
click at [339, 107] on input "var" at bounding box center [406, 104] width 668 height 25
type input "silo"
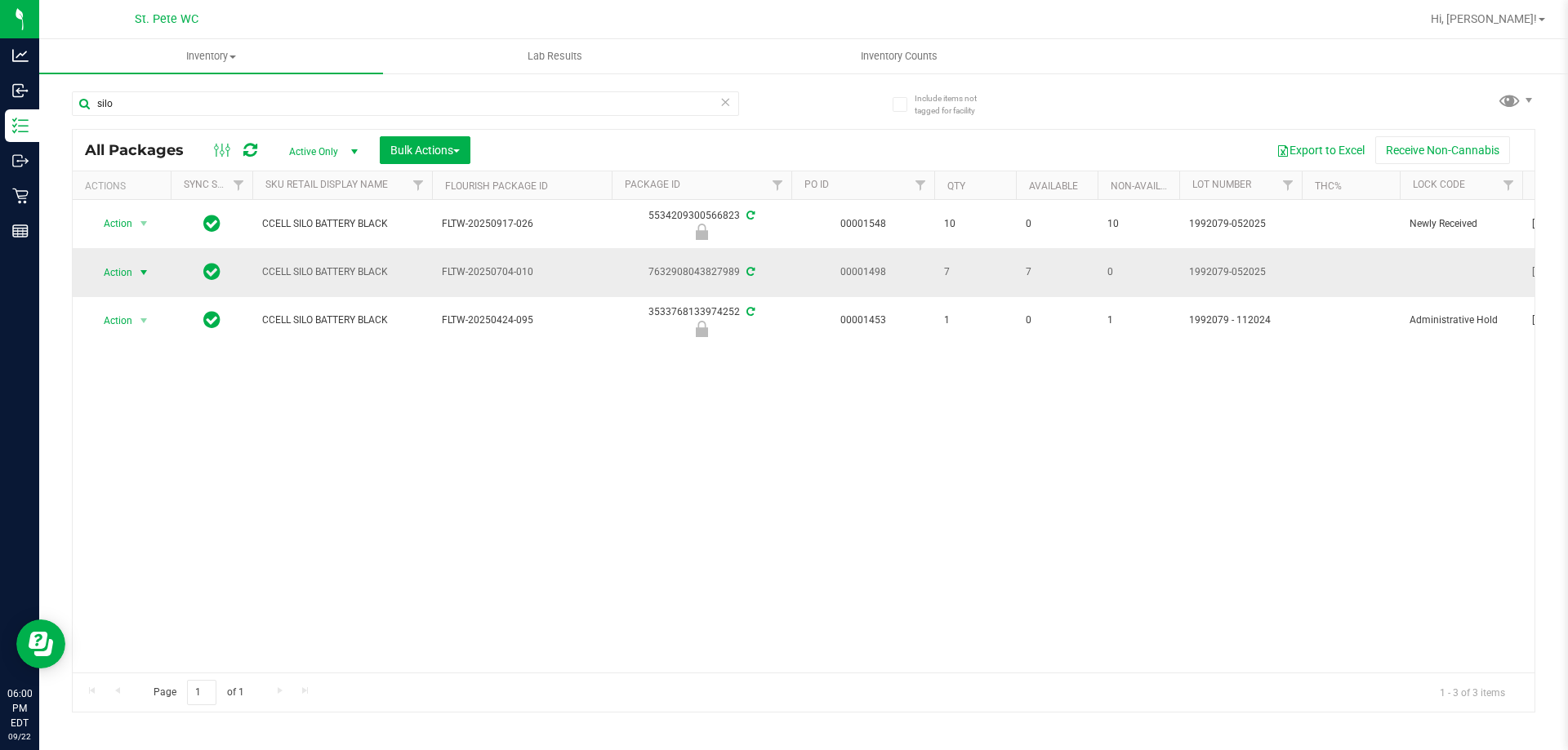
click at [119, 267] on span "Action" at bounding box center [111, 273] width 44 height 23
click at [129, 417] on li "Lock package" at bounding box center [152, 421] width 126 height 25
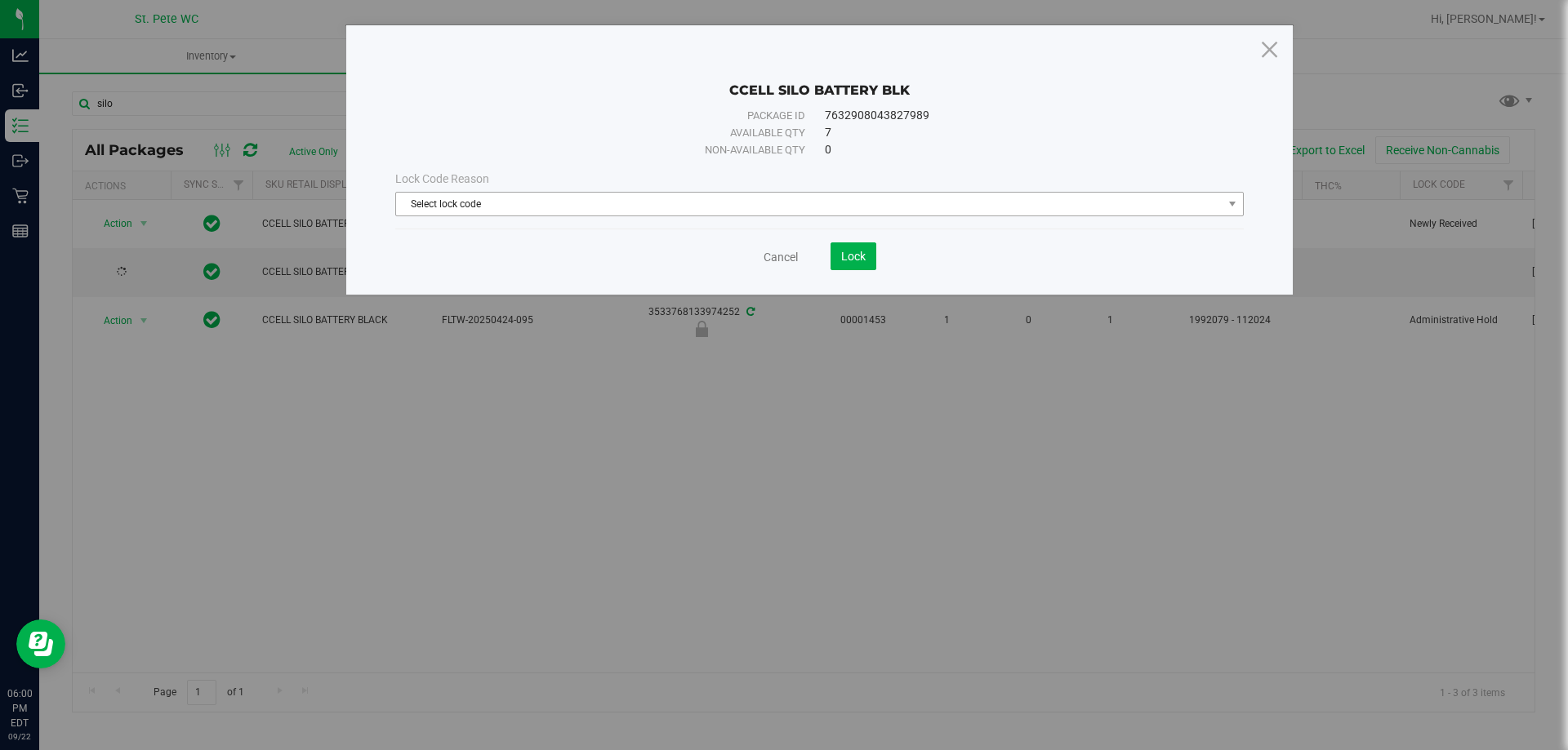
click at [455, 215] on span "Select lock code" at bounding box center [809, 204] width 826 height 23
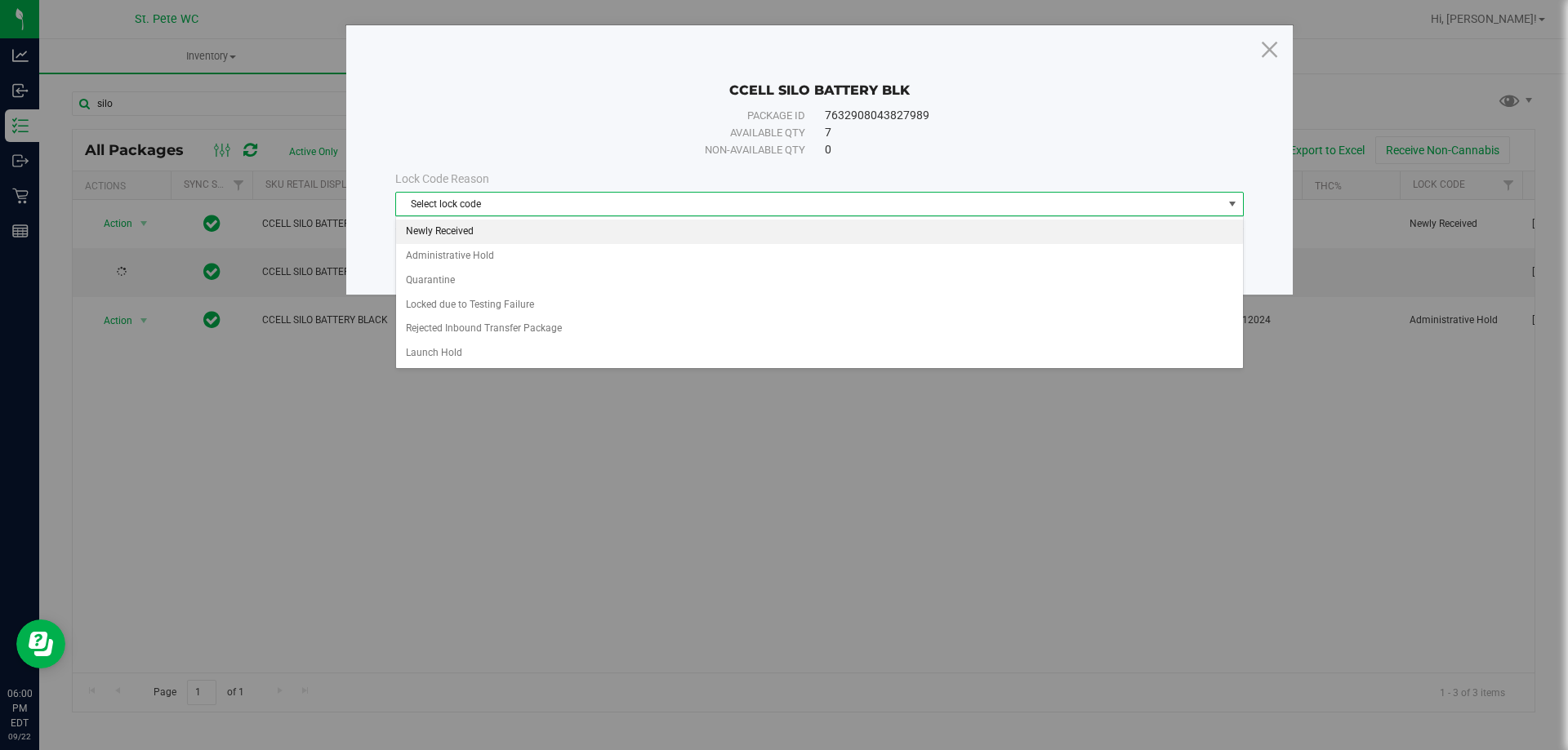
click at [461, 231] on li "Newly Received" at bounding box center [820, 232] width 847 height 25
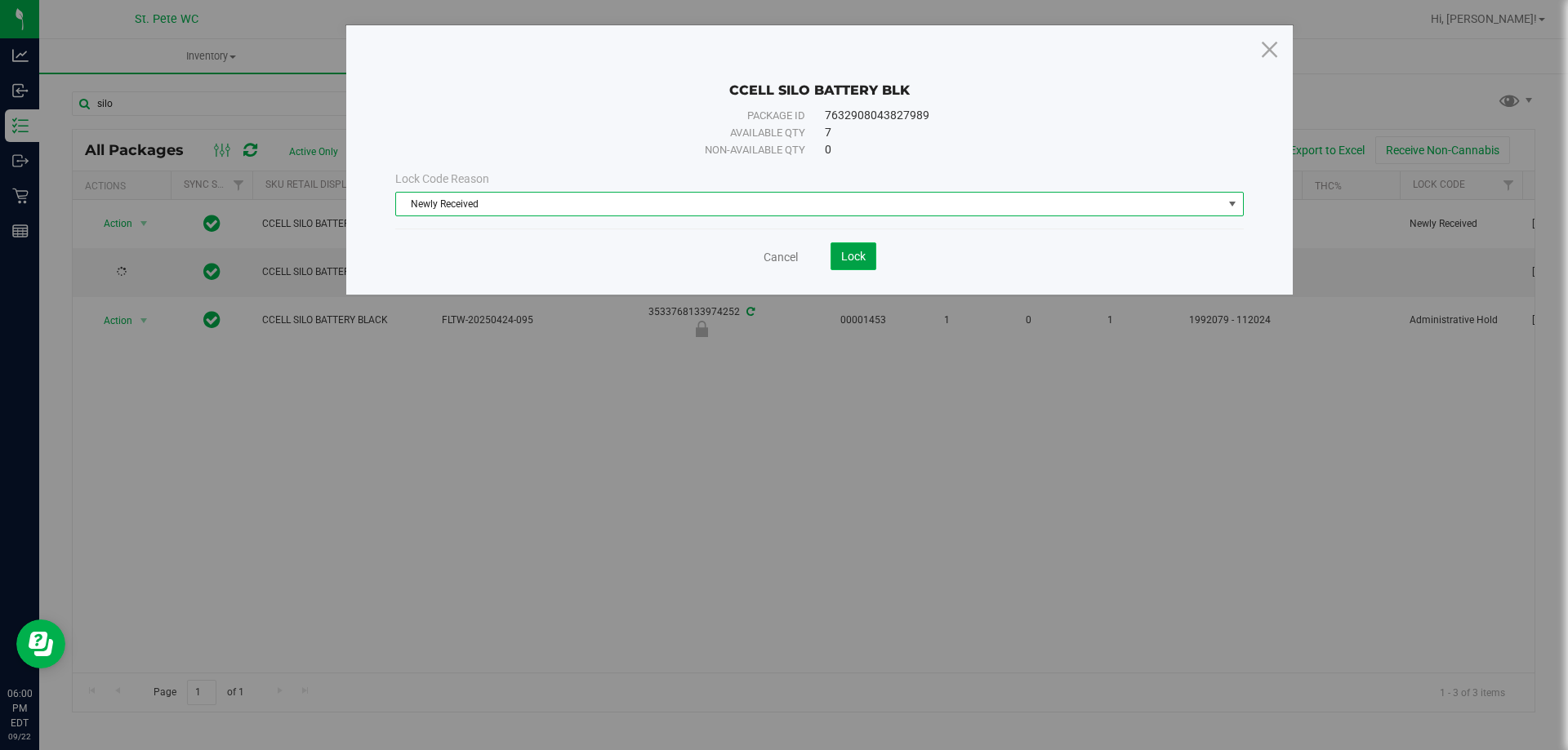
click at [865, 263] on button "Lock" at bounding box center [854, 256] width 46 height 28
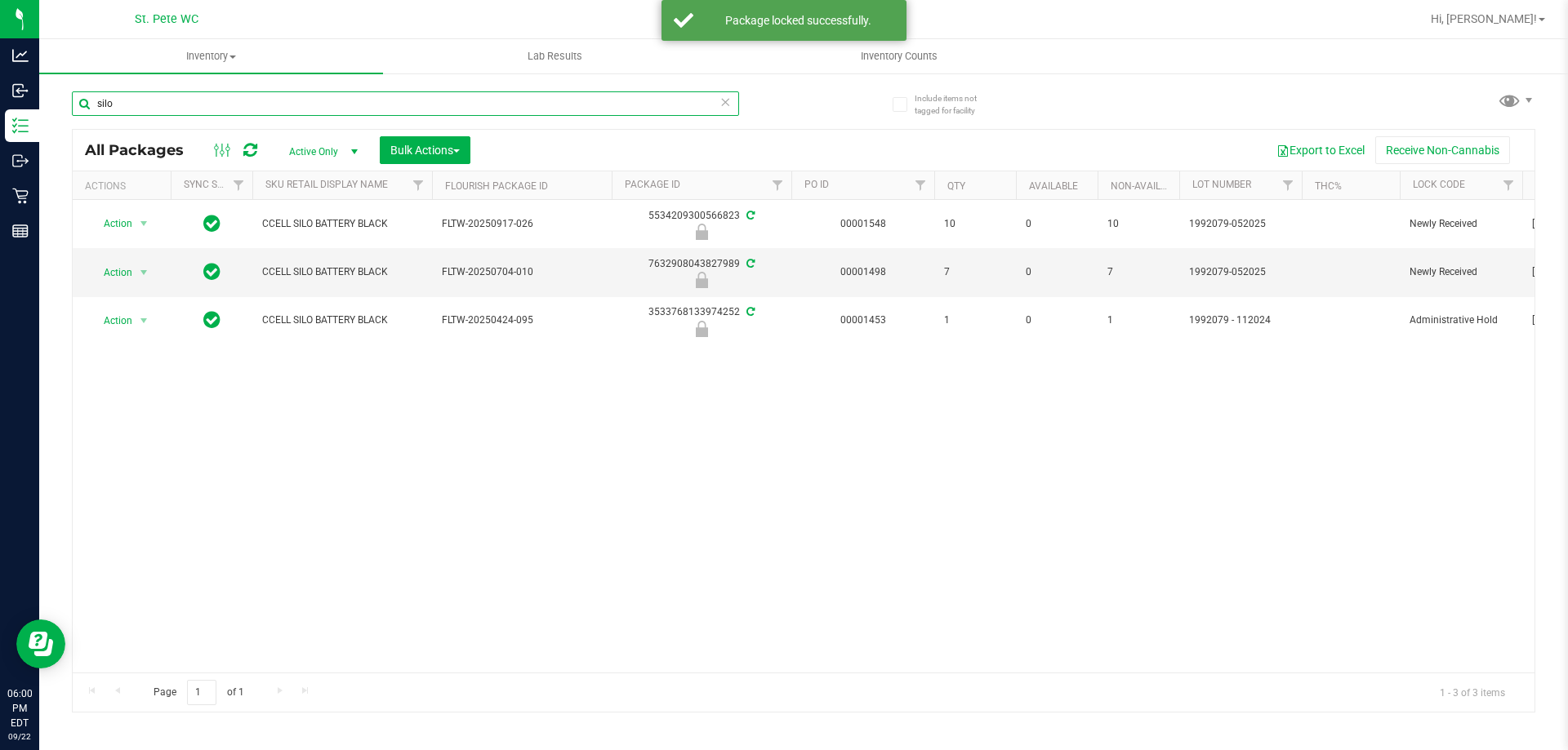
click at [397, 101] on input "silo" at bounding box center [406, 104] width 668 height 25
click at [397, 98] on input "silo" at bounding box center [406, 104] width 668 height 25
type input "grav"
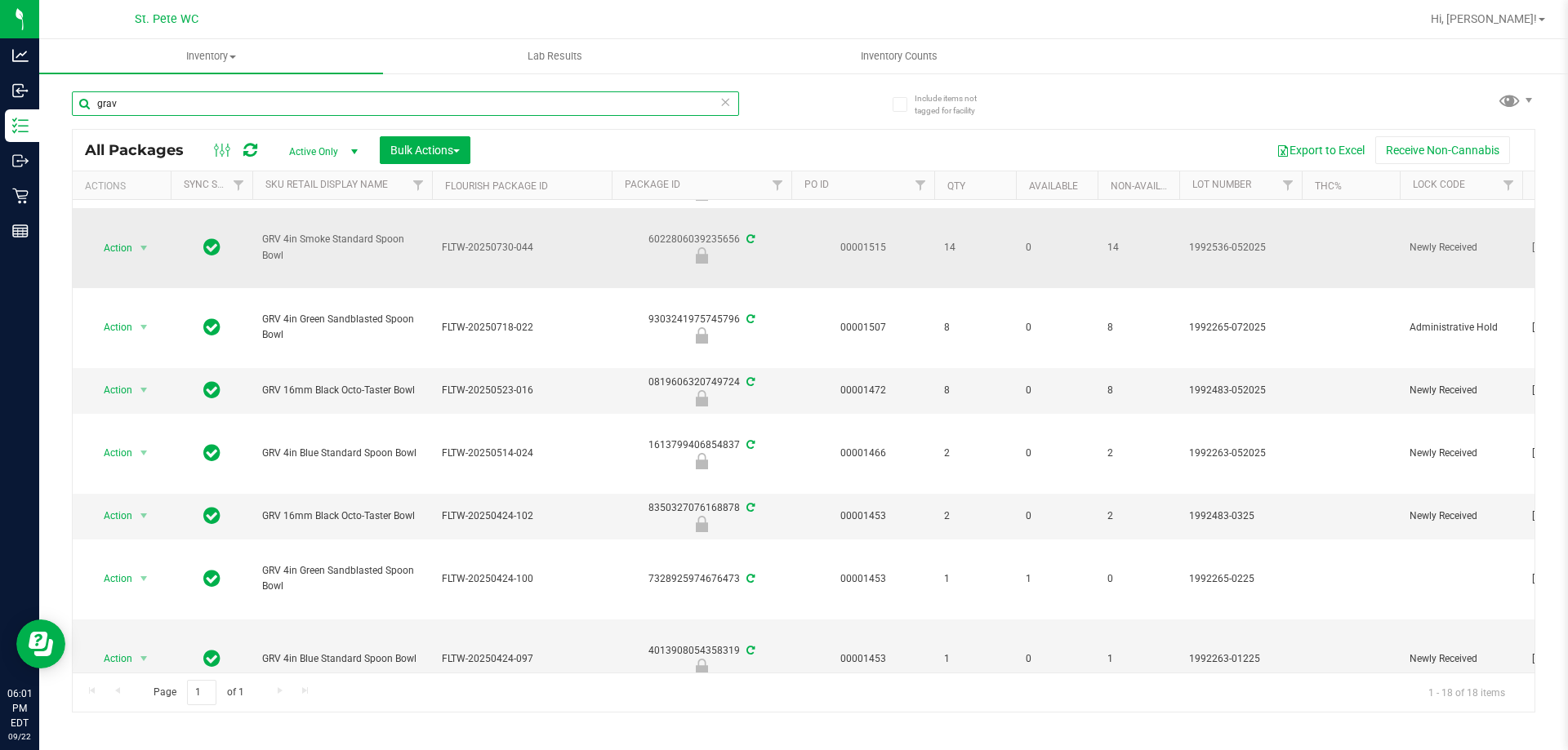
scroll to position [245, 0]
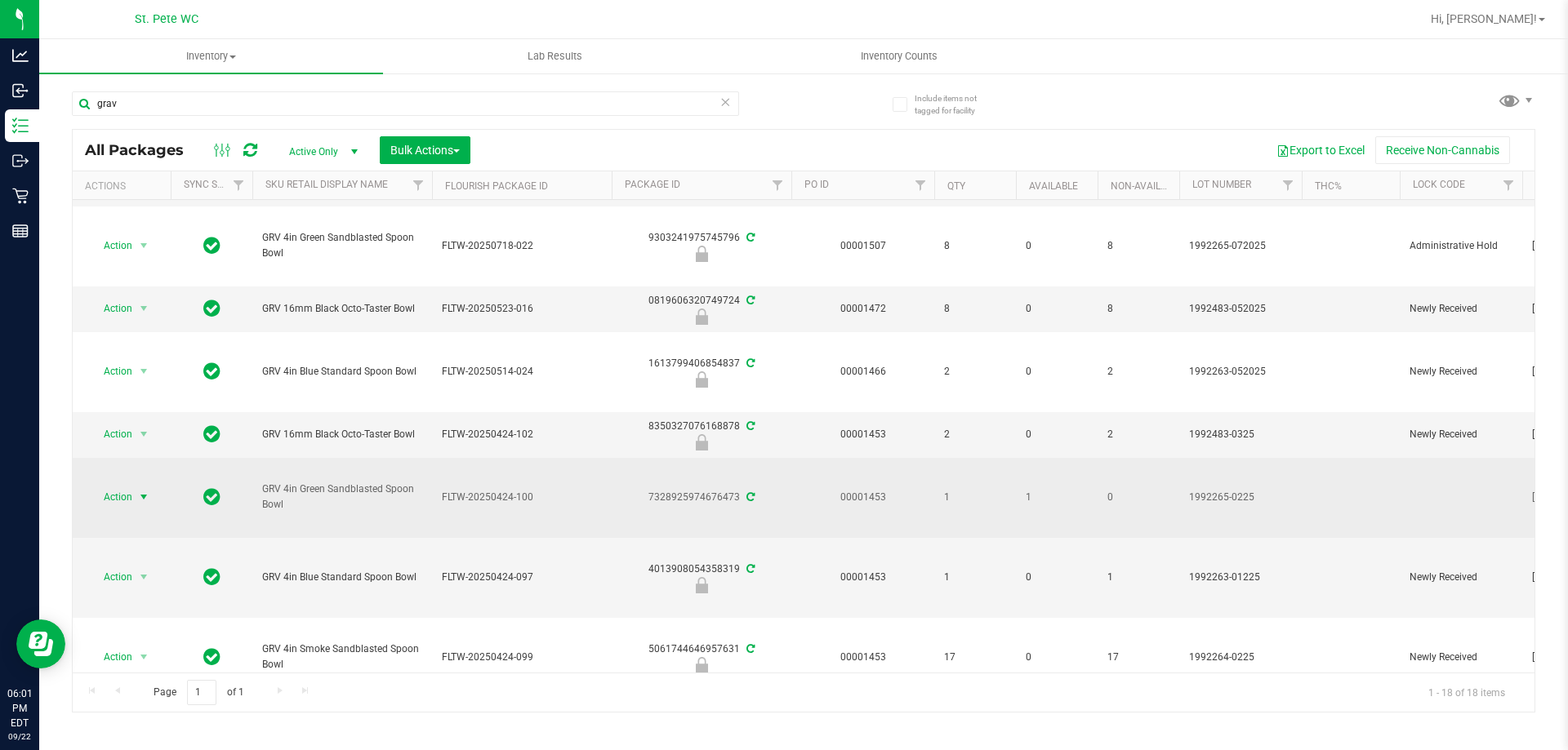
click at [134, 494] on span "select" at bounding box center [144, 497] width 20 height 23
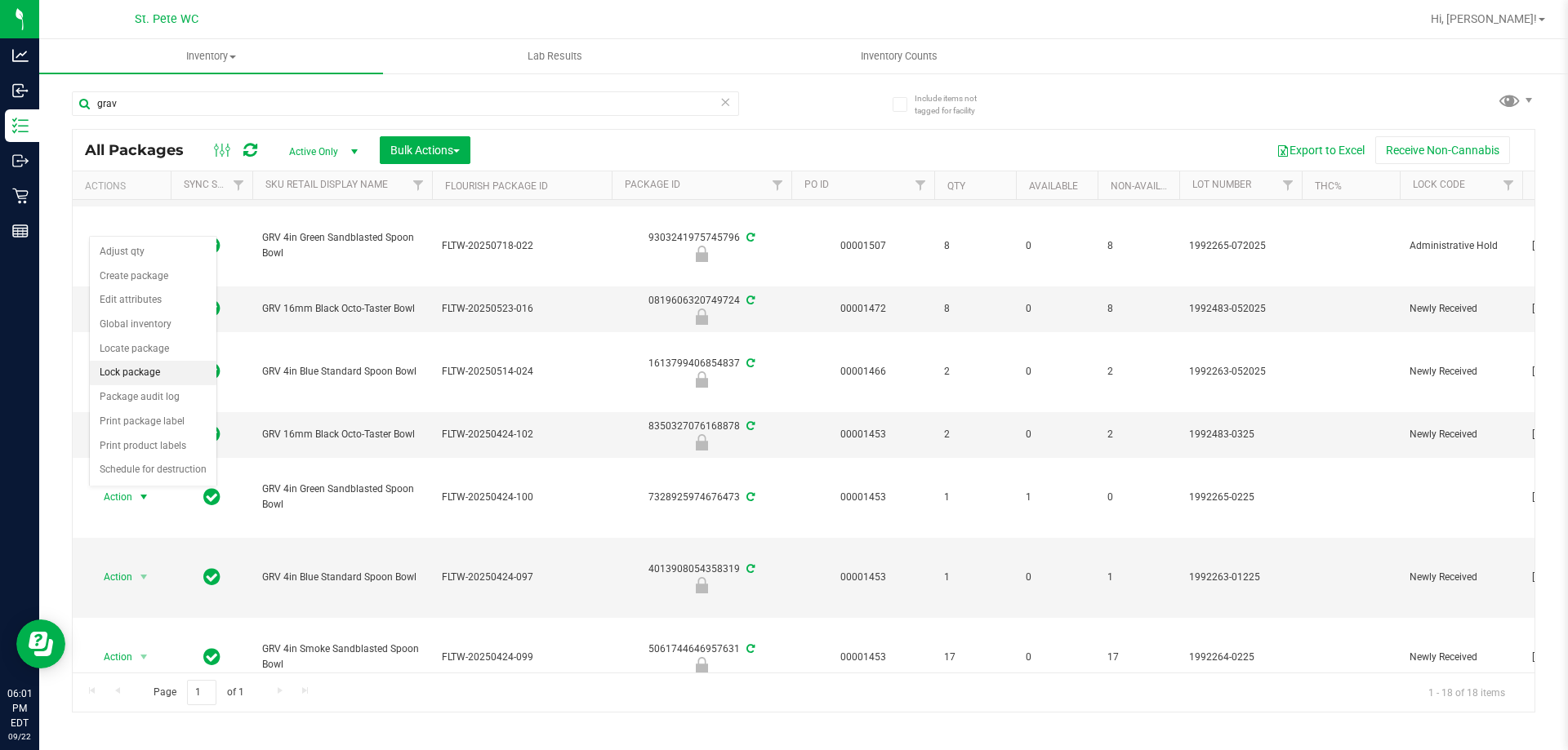
click at [159, 370] on li "Lock package" at bounding box center [152, 374] width 126 height 25
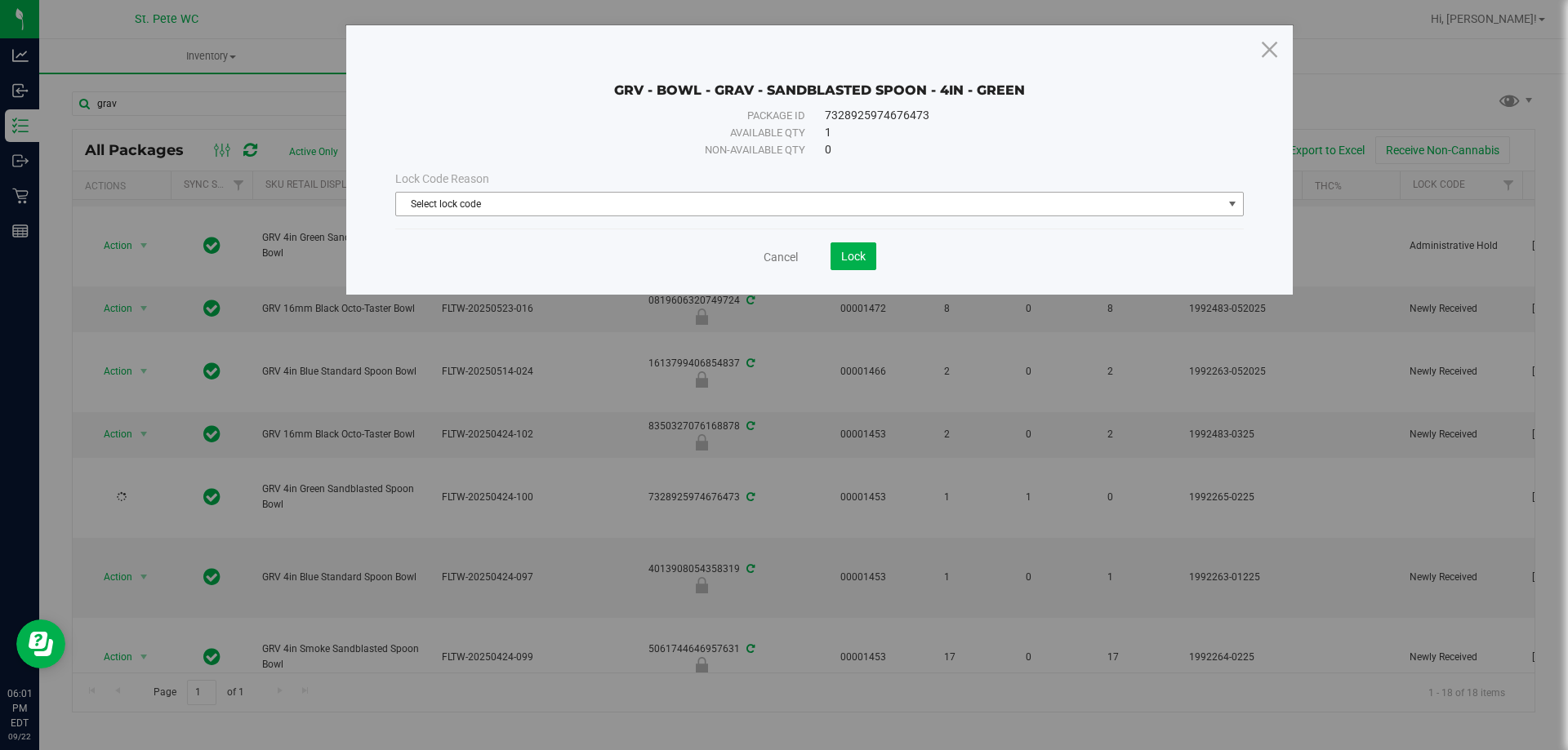
click at [657, 207] on span "Select lock code" at bounding box center [809, 204] width 826 height 23
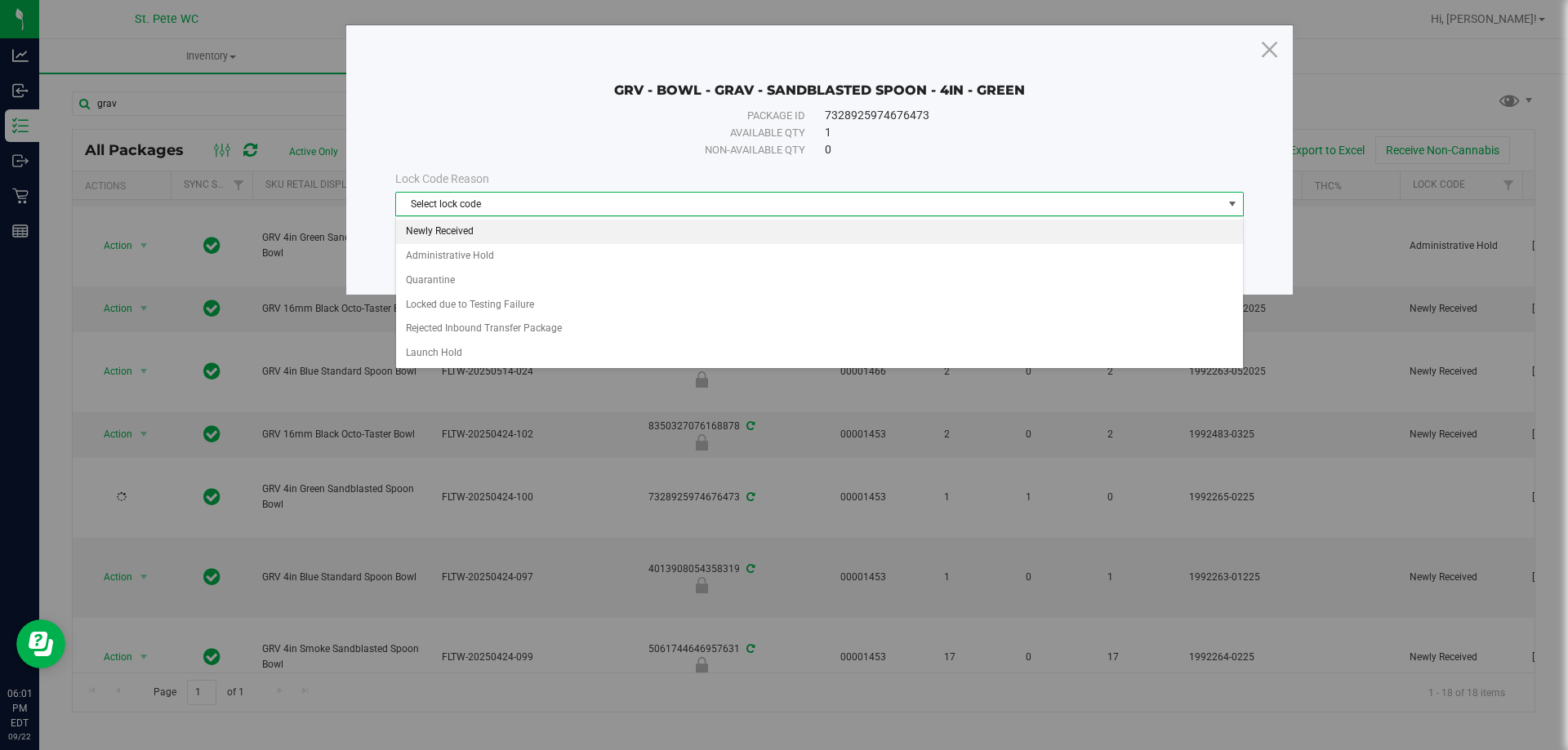
click at [658, 226] on li "Newly Received" at bounding box center [820, 232] width 847 height 25
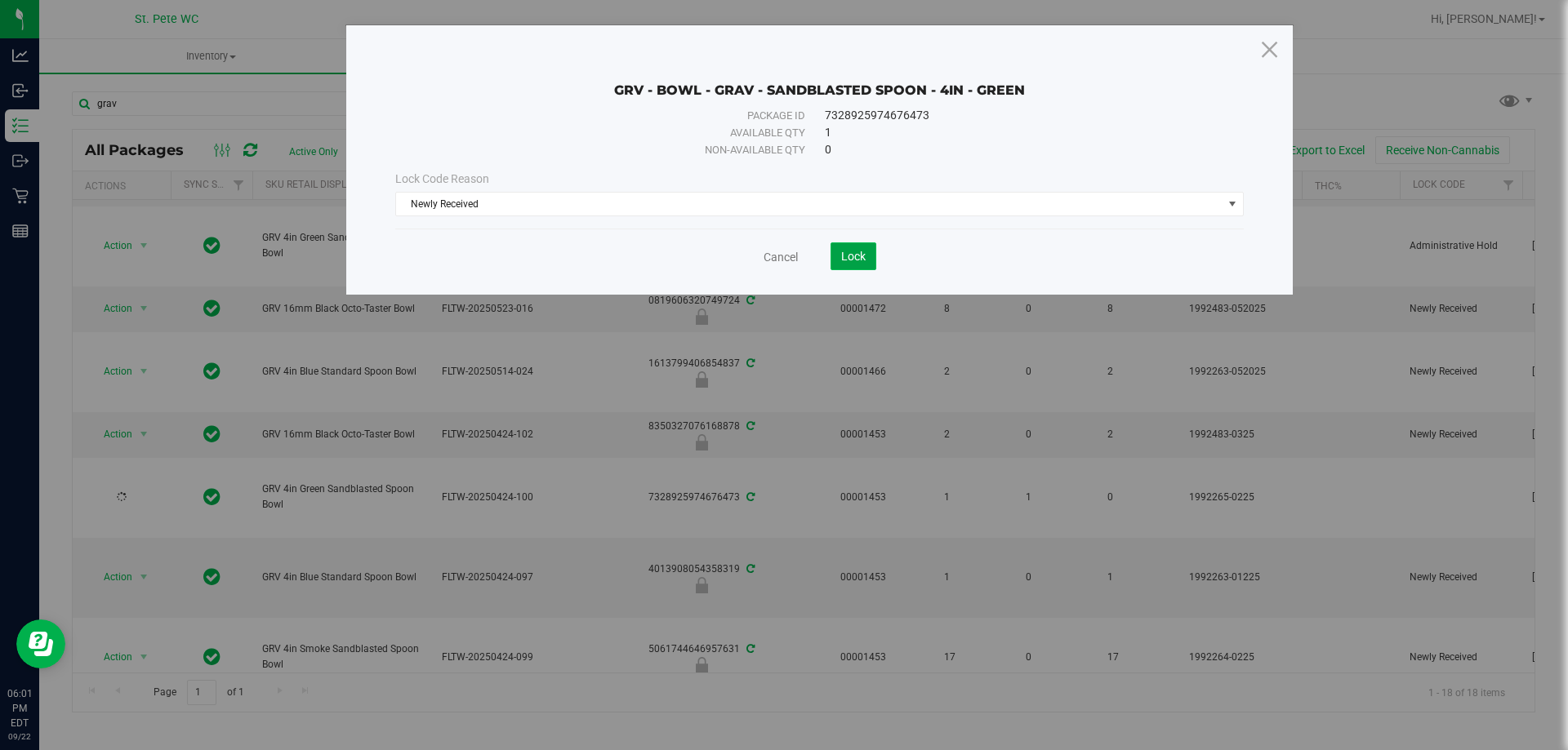
click at [862, 253] on span "Lock" at bounding box center [854, 257] width 25 height 13
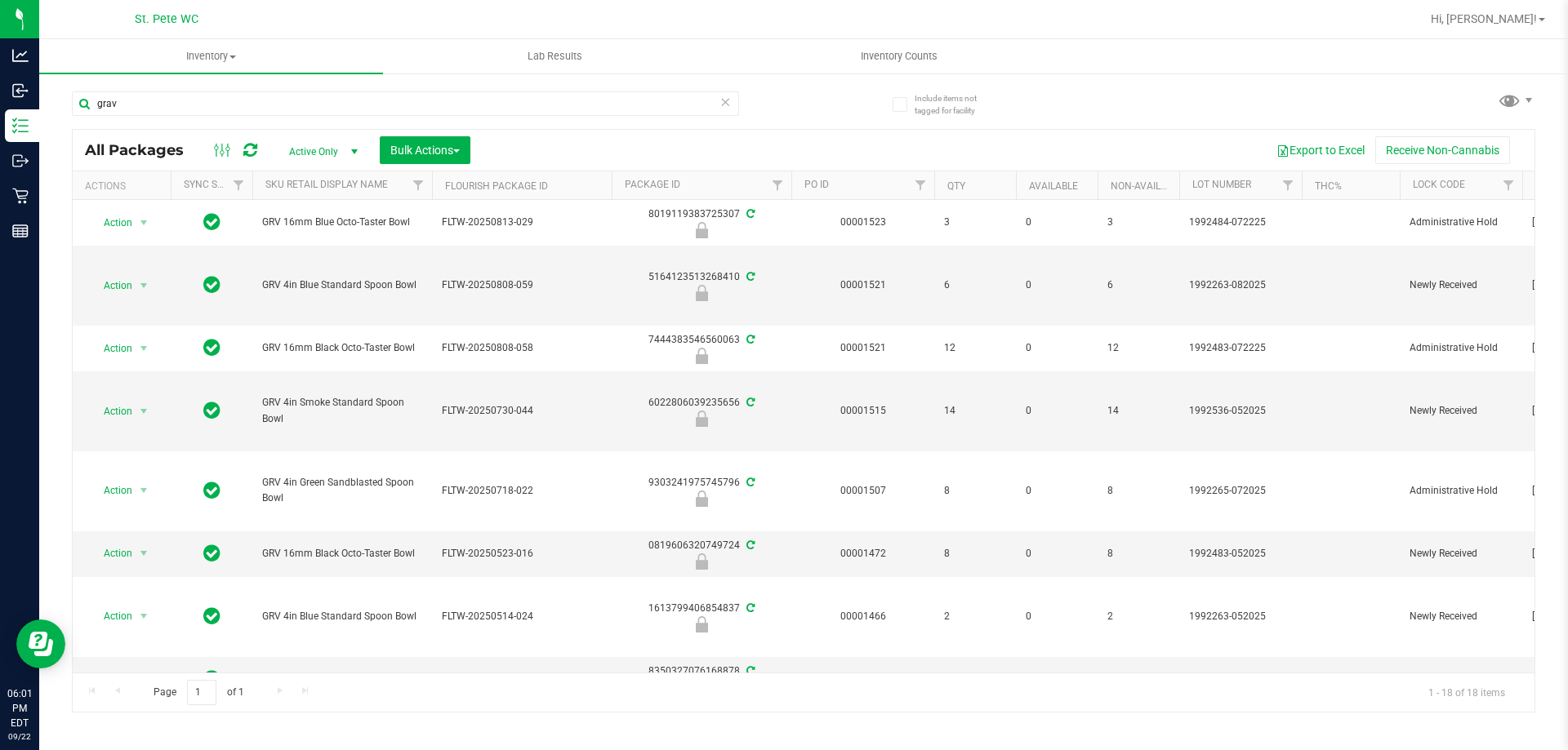
click at [433, 82] on div "grav" at bounding box center [438, 103] width 732 height 52
click at [432, 97] on input "grav" at bounding box center [406, 104] width 668 height 25
click at [432, 94] on input "grav" at bounding box center [406, 104] width 668 height 25
click at [428, 107] on input "grav" at bounding box center [406, 104] width 668 height 25
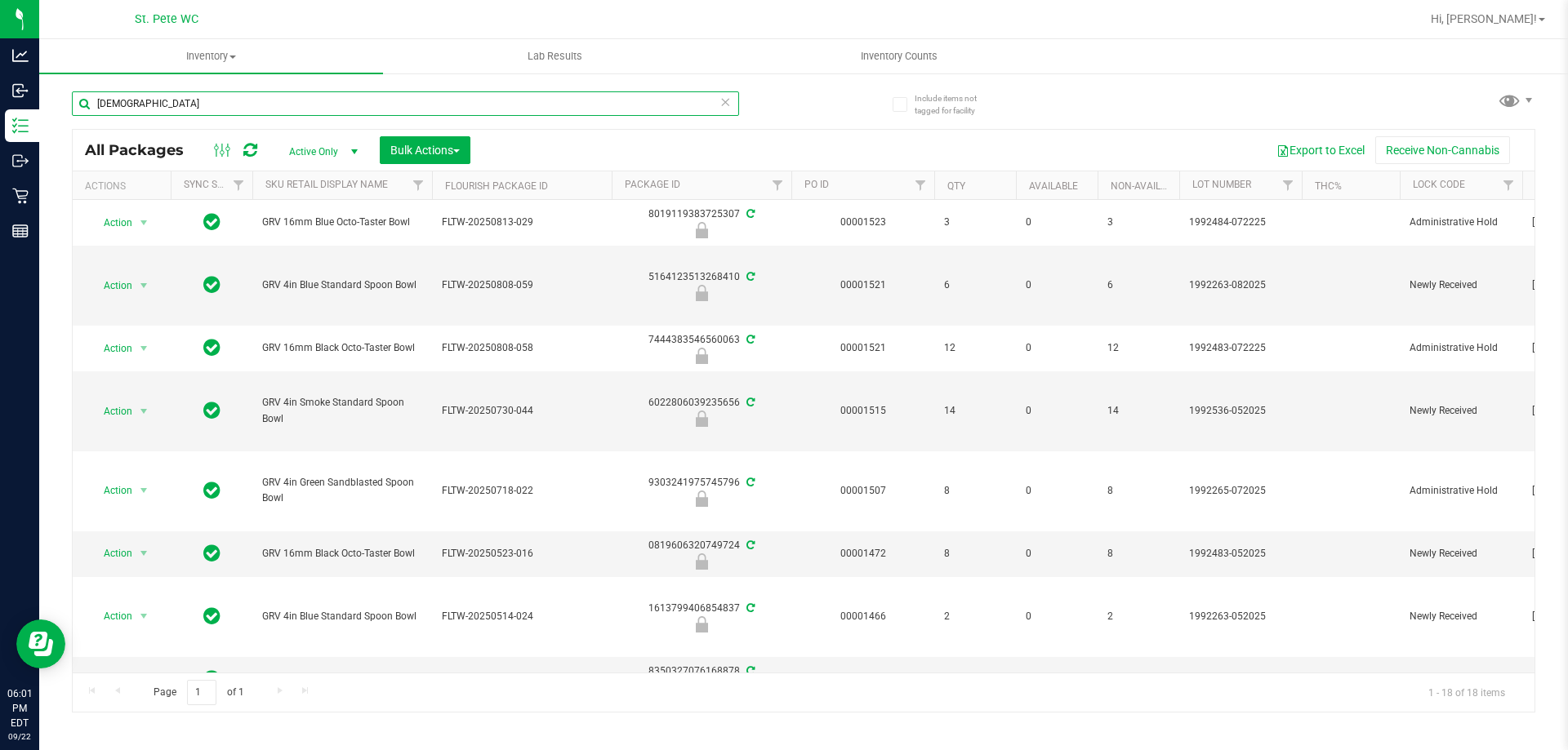
type input "paper"
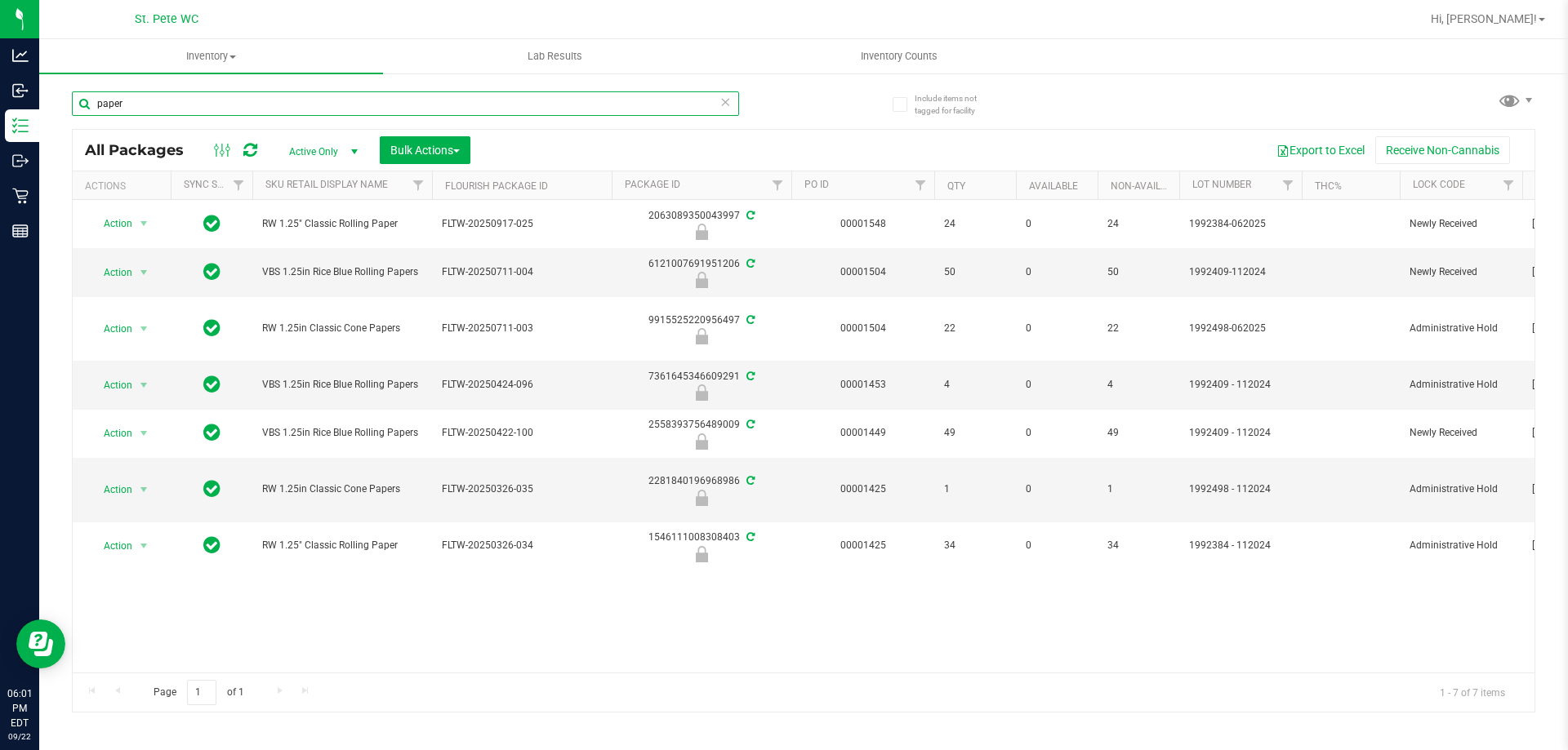
click at [233, 103] on input "paper" at bounding box center [406, 104] width 668 height 25
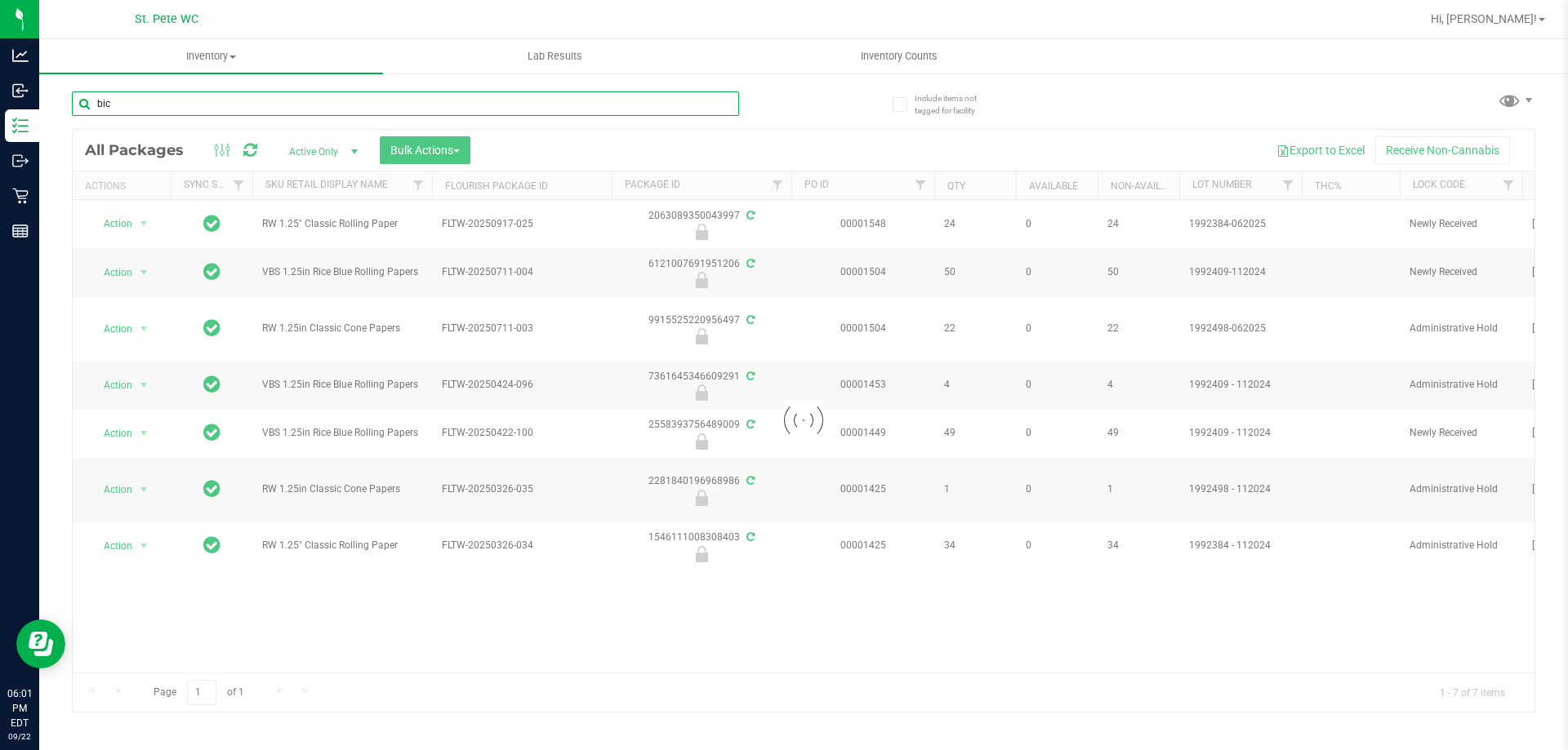
type input "bic"
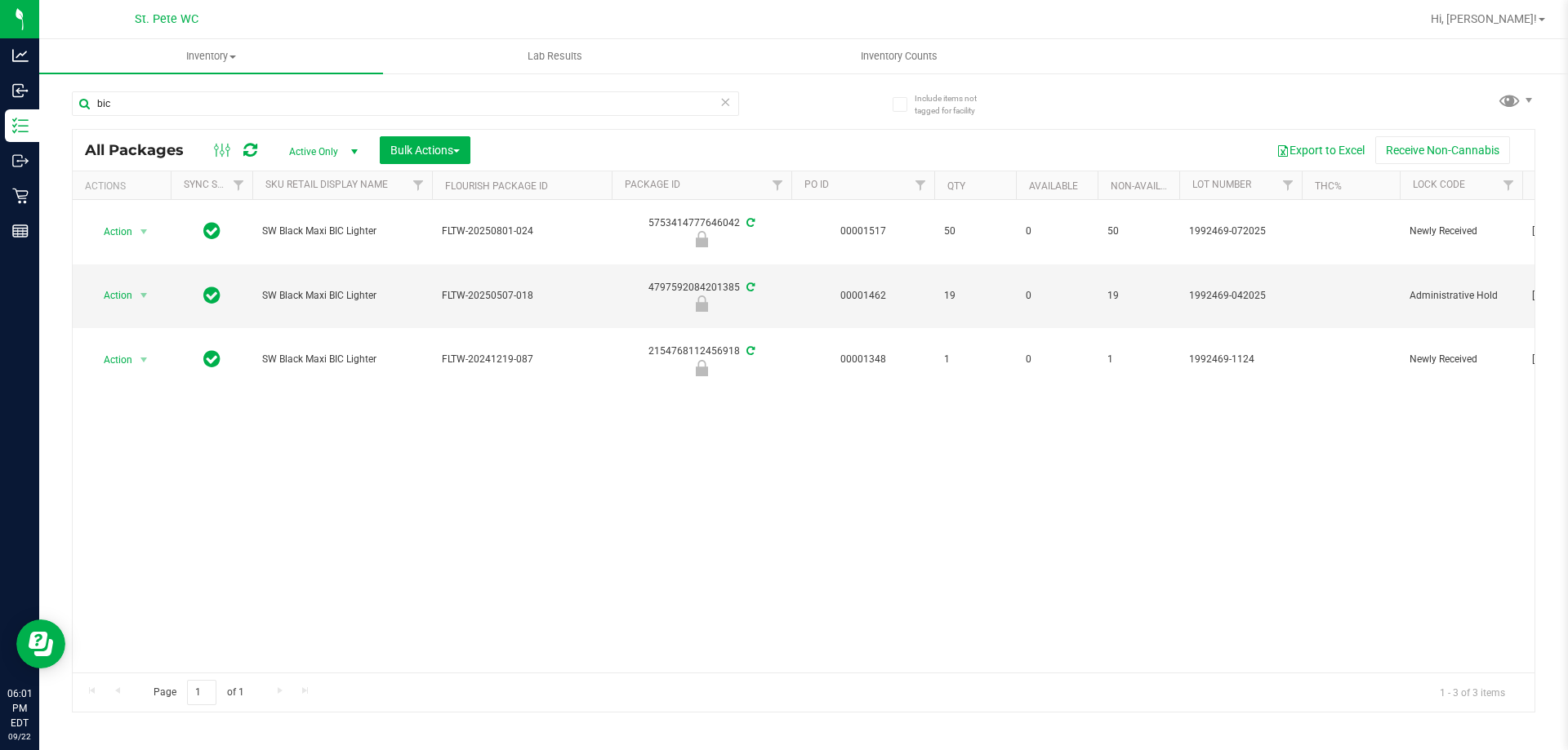
click at [723, 105] on icon at bounding box center [726, 101] width 11 height 20
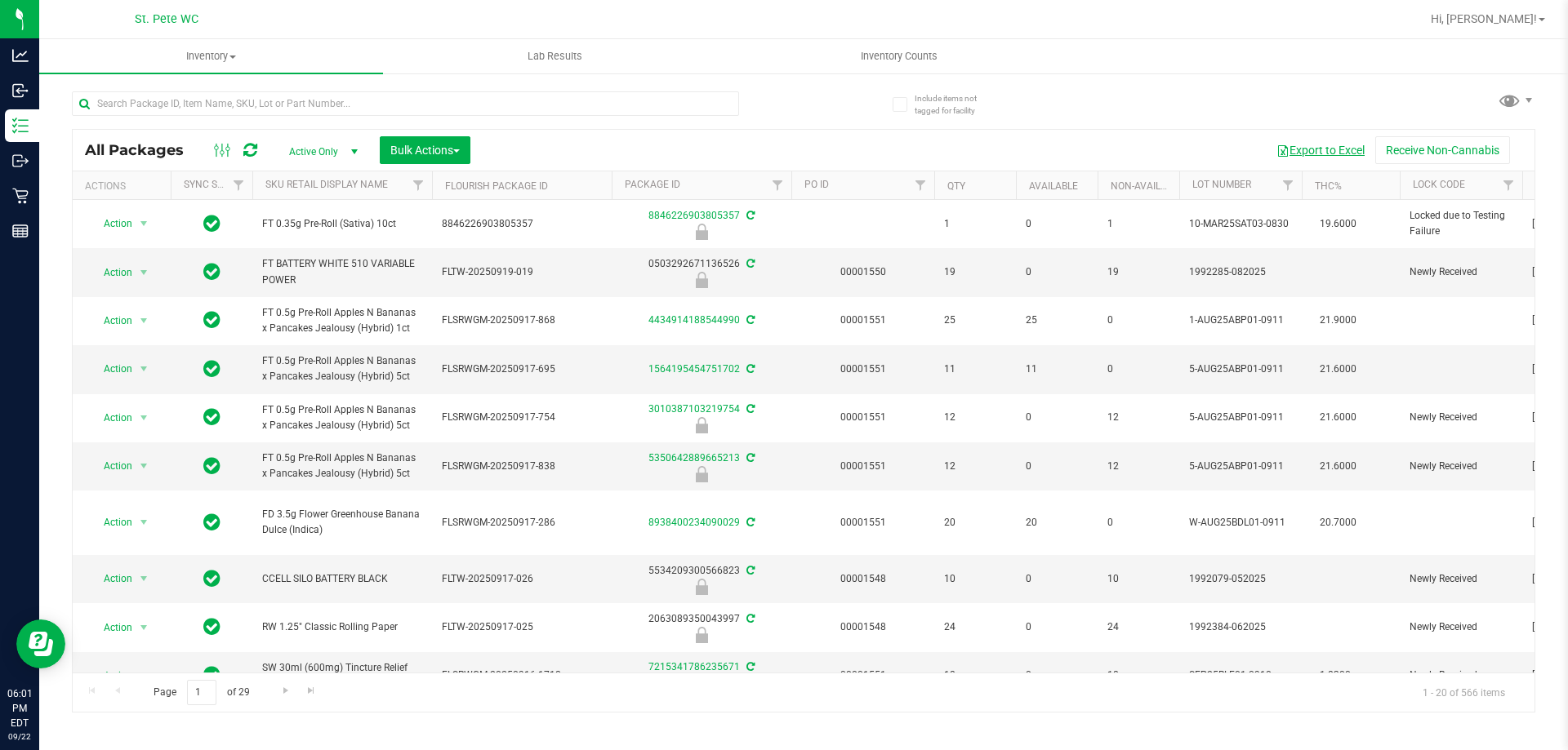
click at [1325, 148] on button "Export to Excel" at bounding box center [1320, 149] width 109 height 28
